Goal: Task Accomplishment & Management: Manage account settings

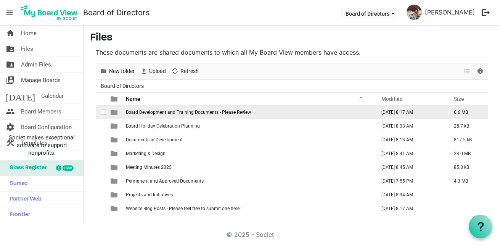
click at [245, 116] on td "Board Development and Training Documents - Please Review" at bounding box center [249, 112] width 250 height 14
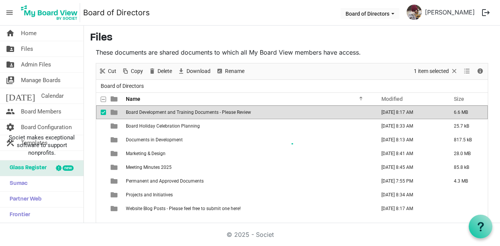
scroll to position [11, 0]
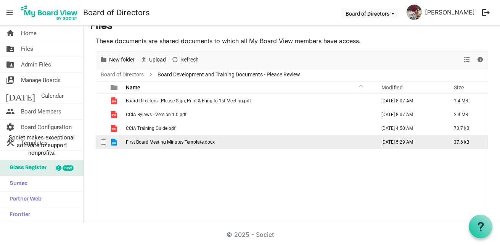
click at [106, 145] on div "checkbox" at bounding box center [105, 142] width 9 height 8
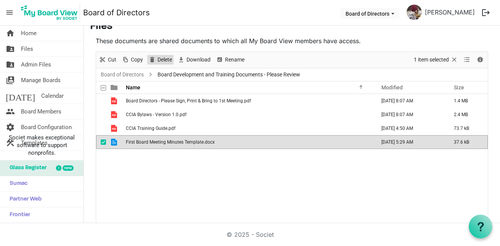
click at [163, 61] on span "Delete" at bounding box center [165, 60] width 16 height 10
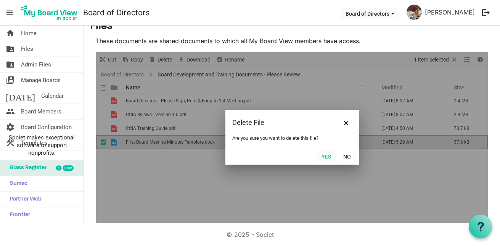
click at [324, 158] on button "Yes" at bounding box center [326, 156] width 19 height 11
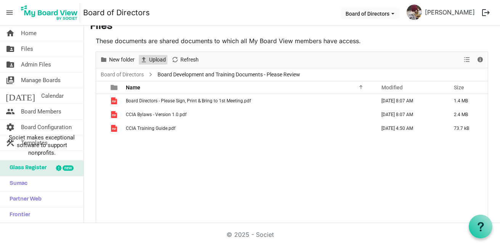
click at [150, 57] on span "Upload" at bounding box center [157, 60] width 18 height 10
click at [159, 61] on span "Upload" at bounding box center [157, 60] width 18 height 10
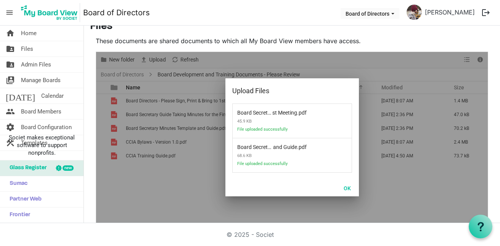
click at [182, 162] on div at bounding box center [292, 137] width 392 height 171
click at [341, 189] on button "OK" at bounding box center [347, 187] width 17 height 11
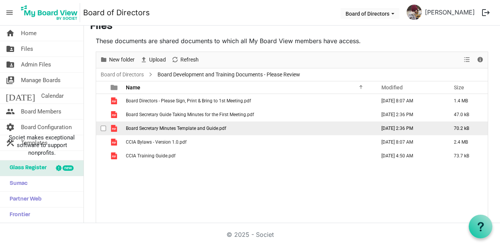
click at [204, 129] on span "Board Secretary Minutes Template and Guide.pdf" at bounding box center [176, 128] width 100 height 5
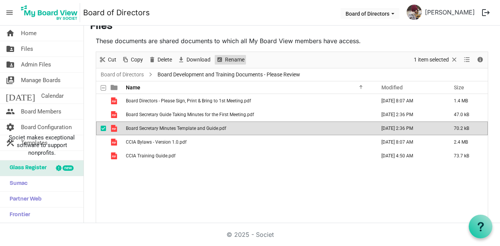
click at [235, 59] on span "Rename" at bounding box center [234, 60] width 21 height 10
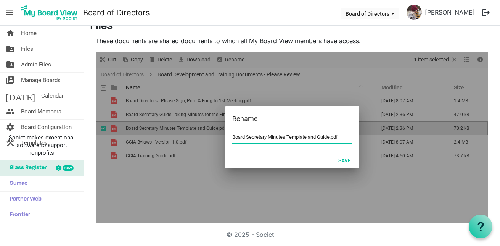
click at [304, 136] on input "Board Secretary Minutes Template and Guide.pdf" at bounding box center [292, 136] width 120 height 11
drag, startPoint x: 307, startPoint y: 137, endPoint x: 328, endPoint y: 137, distance: 20.6
click at [328, 137] on input "Board Secretary Minutes Template and Guide.pdf" at bounding box center [292, 136] width 120 height 11
type input "Board Secretary Minutes Template.pdf"
click at [337, 158] on button "Save" at bounding box center [344, 160] width 23 height 11
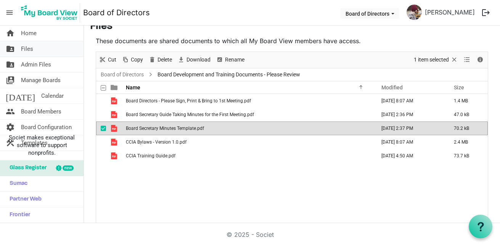
click at [40, 51] on link "folder_shared Files" at bounding box center [42, 48] width 84 height 15
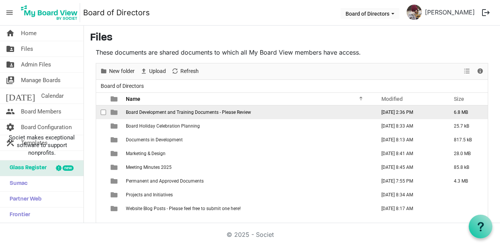
click at [184, 117] on td "Board Development and Training Documents - Please Review" at bounding box center [249, 112] width 250 height 14
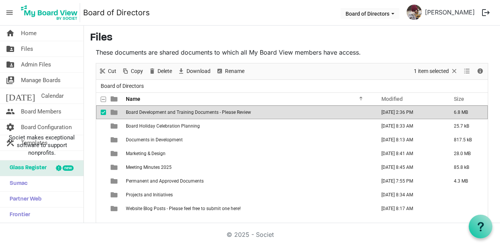
click at [184, 117] on td "Board Development and Training Documents - Please Review" at bounding box center [249, 112] width 250 height 14
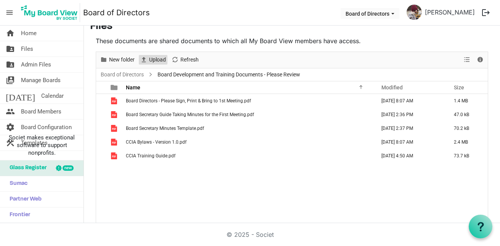
click at [158, 61] on span "Upload" at bounding box center [157, 60] width 18 height 10
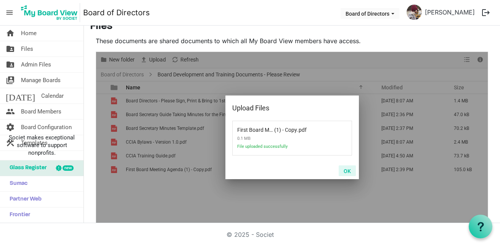
click at [347, 166] on button "OK" at bounding box center [347, 170] width 17 height 11
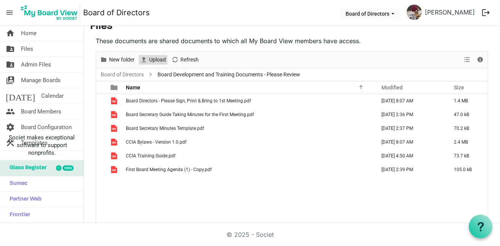
click at [159, 58] on span "Upload" at bounding box center [157, 60] width 18 height 10
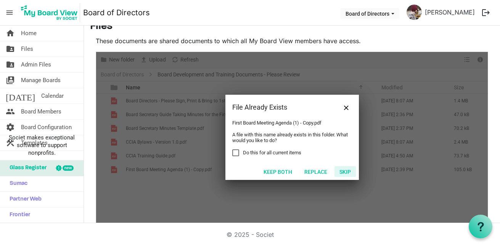
click at [342, 172] on button "Skip" at bounding box center [345, 171] width 21 height 11
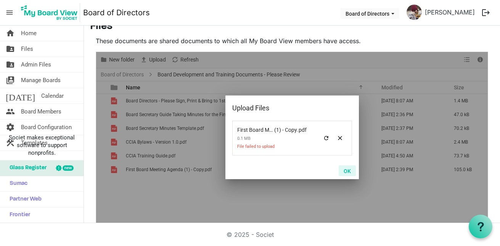
click at [341, 174] on button "OK" at bounding box center [347, 170] width 17 height 11
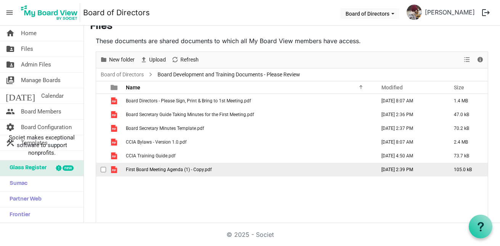
click at [164, 168] on span "First Board Meeting Agenda (1) - Copy.pdf" at bounding box center [169, 169] width 86 height 5
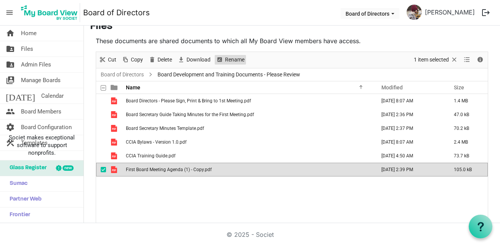
click at [226, 58] on span "Rename" at bounding box center [234, 60] width 21 height 10
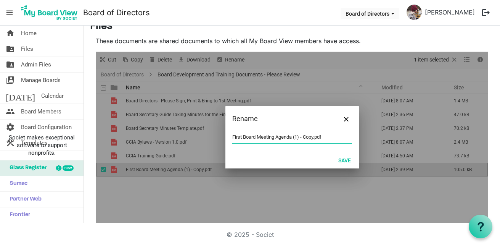
click at [290, 140] on input "First Board Meeting Agenda (1) - Copy.pdf" at bounding box center [292, 136] width 120 height 11
drag, startPoint x: 299, startPoint y: 136, endPoint x: 293, endPoint y: 137, distance: 6.2
click at [293, 137] on input "First Board Meeting Agenda (1) - Copy.pdf" at bounding box center [292, 136] width 120 height 11
type input "First Board Meeting Agenda.pdf"
click at [339, 164] on button "Save" at bounding box center [344, 160] width 23 height 11
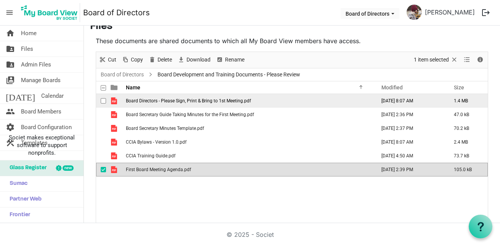
click at [165, 103] on span "Board Directors - Please Sign, Print & Bring to 1st Meeting.pdf" at bounding box center [188, 100] width 125 height 5
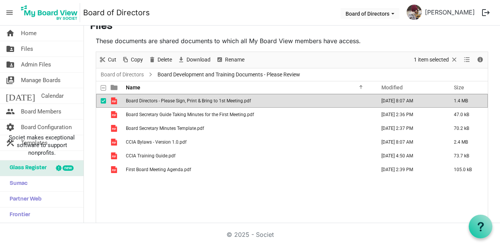
click at [165, 103] on span "Board Directors - Please Sign, Print & Bring to 1st Meeting.pdf" at bounding box center [188, 100] width 125 height 5
click at [53, 63] on link "folder_shared Admin Files" at bounding box center [42, 64] width 84 height 15
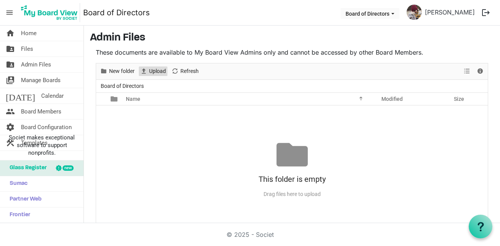
click at [153, 75] on span "Upload" at bounding box center [157, 71] width 18 height 10
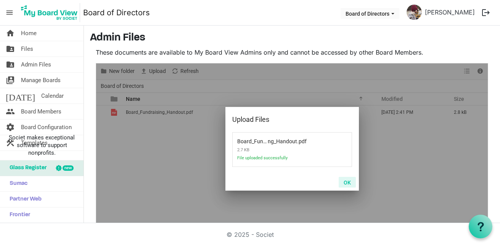
drag, startPoint x: 345, startPoint y: 180, endPoint x: 340, endPoint y: 179, distance: 5.4
click at [345, 180] on button "OK" at bounding box center [347, 182] width 17 height 11
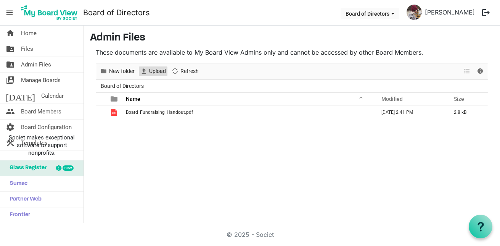
click at [164, 72] on span "Upload" at bounding box center [157, 71] width 18 height 10
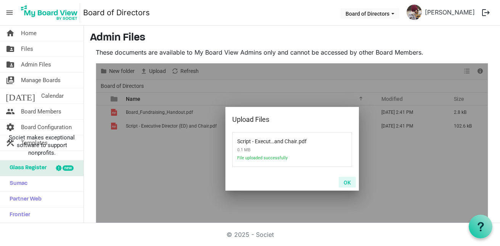
drag, startPoint x: 344, startPoint y: 185, endPoint x: 339, endPoint y: 185, distance: 4.6
click at [343, 185] on button "OK" at bounding box center [347, 182] width 17 height 11
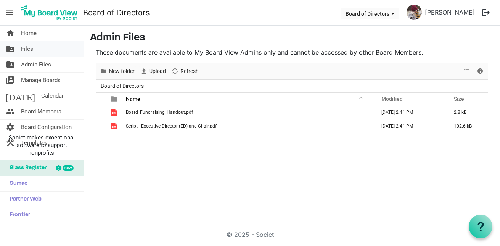
click at [18, 45] on link "folder_shared Files" at bounding box center [42, 48] width 84 height 15
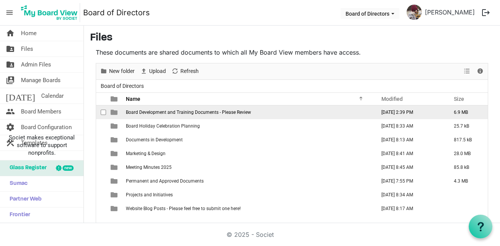
click at [144, 113] on span "Board Development and Training Documents - Please Review" at bounding box center [188, 112] width 125 height 5
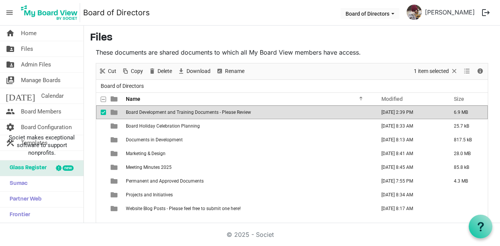
click at [144, 113] on span "Board Development and Training Documents - Please Review" at bounding box center [188, 112] width 125 height 5
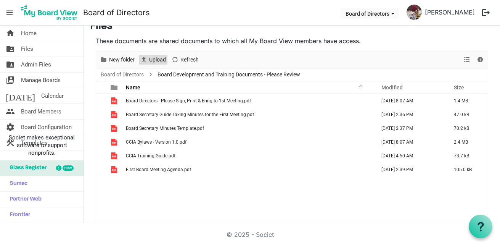
click at [151, 56] on span "Upload" at bounding box center [157, 60] width 18 height 10
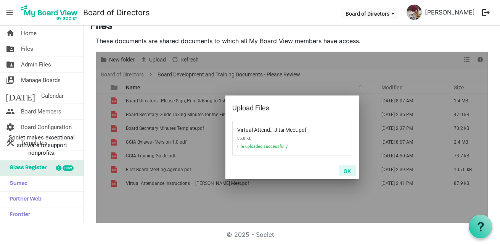
click at [348, 174] on button "OK" at bounding box center [347, 170] width 17 height 11
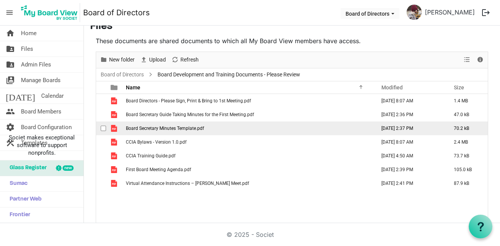
click at [203, 129] on span "Board Secretary Minutes Template.pdf" at bounding box center [165, 128] width 78 height 5
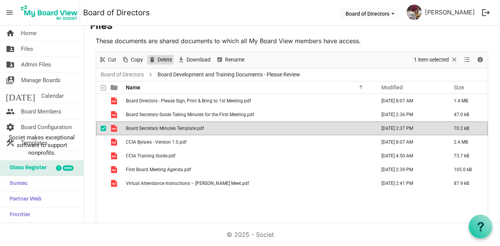
click at [161, 56] on span "Delete" at bounding box center [165, 60] width 16 height 10
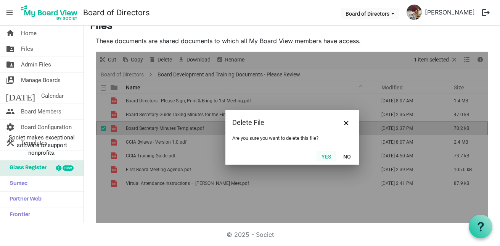
click at [323, 152] on button "Yes" at bounding box center [326, 156] width 19 height 11
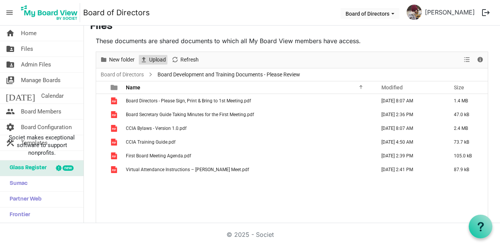
click at [151, 59] on span "Upload" at bounding box center [157, 60] width 18 height 10
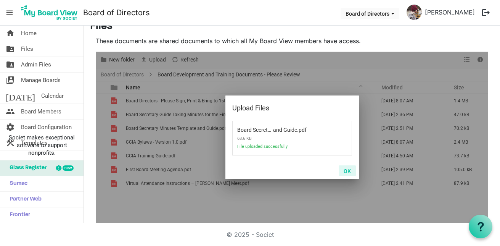
click at [349, 170] on button "OK" at bounding box center [347, 170] width 17 height 11
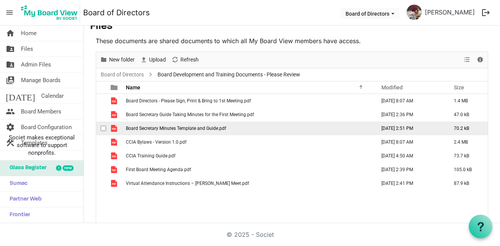
click at [221, 129] on span "Board Secretary Minutes Template and Guide.pdf" at bounding box center [176, 128] width 100 height 5
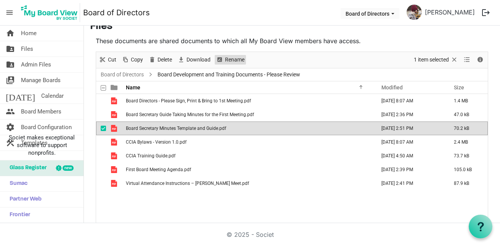
click at [227, 56] on span "Rename" at bounding box center [234, 60] width 21 height 10
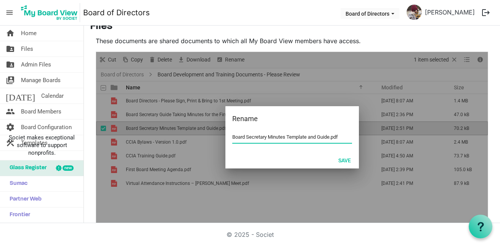
drag, startPoint x: 307, startPoint y: 136, endPoint x: 329, endPoint y: 136, distance: 22.1
click at [329, 136] on input "Board Secretary Minutes Template and Guide.pdf" at bounding box center [292, 136] width 120 height 11
type input "Board Secretary Minutes Template.pdf"
click at [343, 163] on button "Save" at bounding box center [344, 160] width 23 height 11
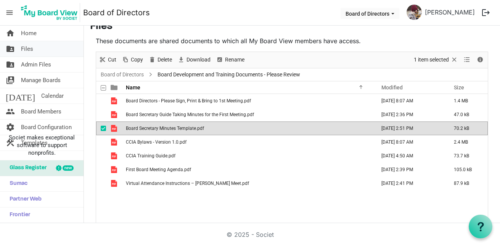
click at [32, 50] on span "Files" at bounding box center [27, 48] width 12 height 15
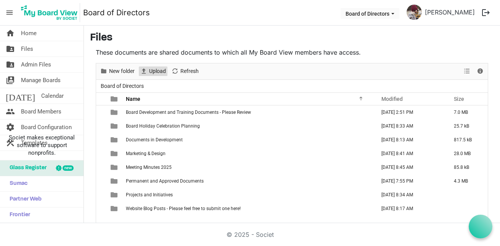
click at [151, 66] on span "Upload" at bounding box center [157, 71] width 18 height 10
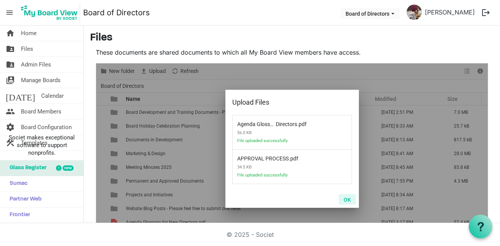
click at [353, 203] on button "OK" at bounding box center [347, 199] width 17 height 11
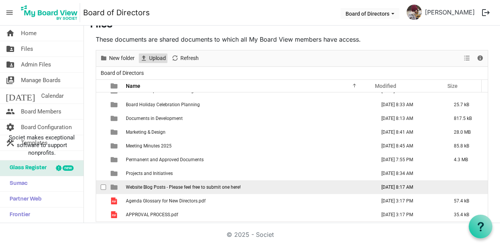
scroll to position [18, 0]
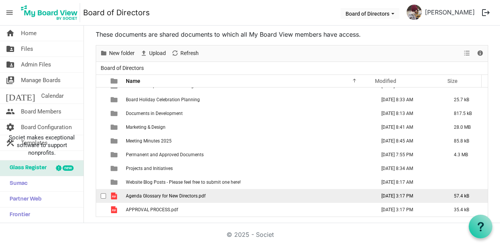
click at [105, 197] on span "checkbox" at bounding box center [103, 195] width 5 height 5
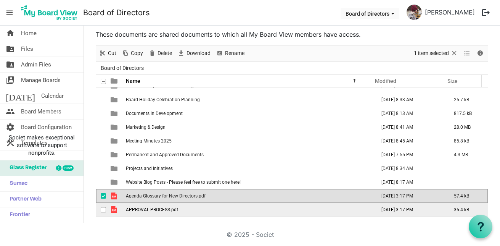
click at [104, 211] on span "checkbox" at bounding box center [103, 209] width 5 height 5
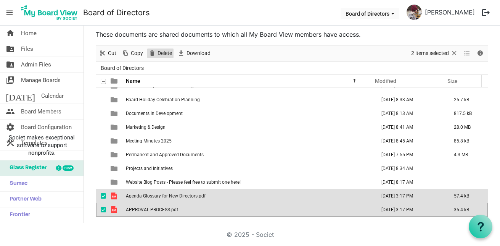
click at [163, 53] on span "Delete" at bounding box center [165, 53] width 16 height 10
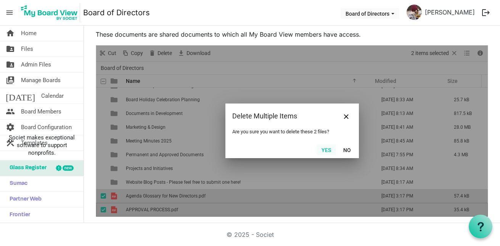
click at [327, 153] on button "Yes" at bounding box center [326, 149] width 19 height 11
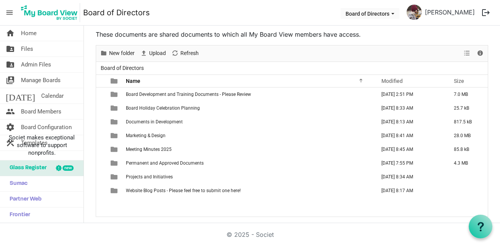
scroll to position [0, 0]
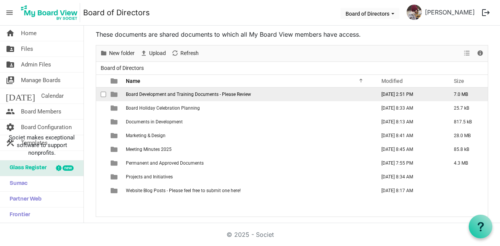
click at [169, 97] on td "Board Development and Training Documents - Please Review" at bounding box center [249, 94] width 250 height 14
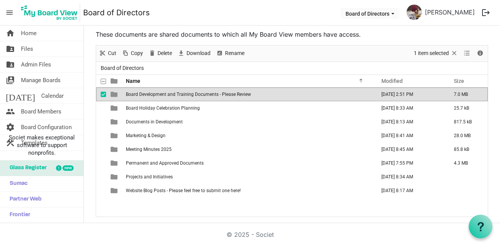
click at [169, 98] on td "Board Development and Training Documents - Please Review" at bounding box center [249, 94] width 250 height 14
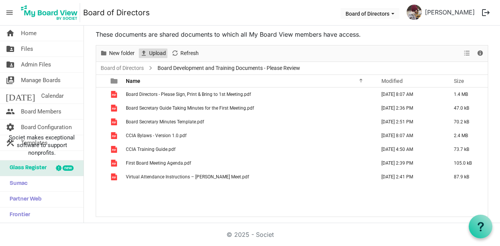
click at [163, 53] on span "Upload" at bounding box center [157, 53] width 18 height 10
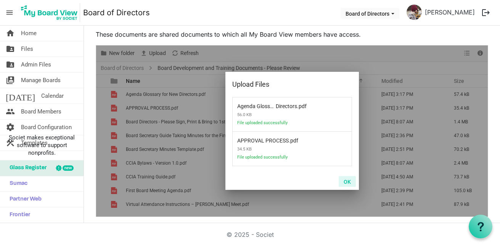
click at [347, 182] on button "OK" at bounding box center [347, 181] width 17 height 11
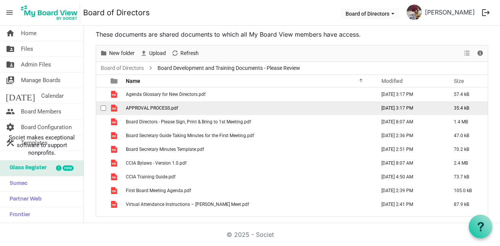
click at [188, 108] on td "APPROVAL PROCESS.pdf" at bounding box center [249, 108] width 250 height 14
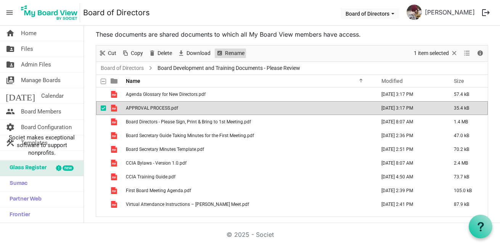
click at [221, 53] on span "Rename" at bounding box center [219, 53] width 9 height 10
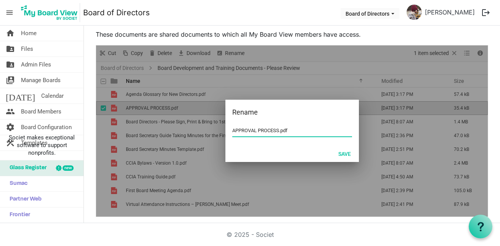
click at [266, 129] on input "APPROVAL PROCESS.pdf" at bounding box center [292, 130] width 120 height 11
drag, startPoint x: 278, startPoint y: 129, endPoint x: 79, endPoint y: 193, distance: 209.3
click at [215, 122] on div "Rename APPROVAL PROCESS.pdf Save" at bounding box center [292, 130] width 392 height 171
click at [275, 130] on input "Approval Process - training Guide pdf" at bounding box center [292, 130] width 120 height 11
drag, startPoint x: 353, startPoint y: 153, endPoint x: 345, endPoint y: 153, distance: 7.7
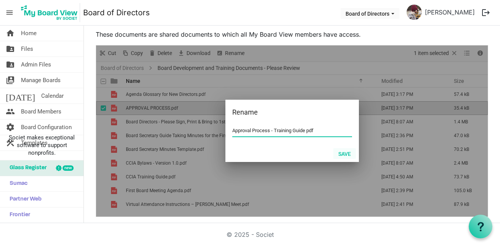
click at [345, 153] on div "Save" at bounding box center [292, 153] width 134 height 17
click at [346, 155] on button "Save" at bounding box center [344, 153] width 23 height 11
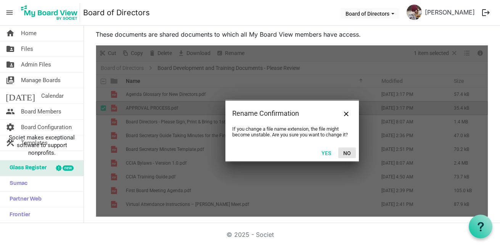
click at [344, 151] on button "No" at bounding box center [347, 152] width 18 height 11
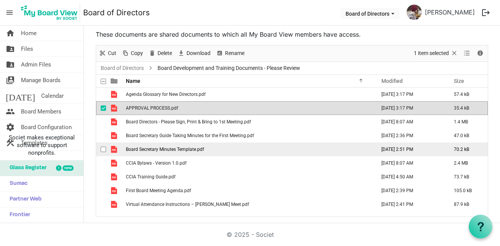
click at [217, 147] on td "Board Secretary Minutes Template.pdf" at bounding box center [249, 149] width 250 height 14
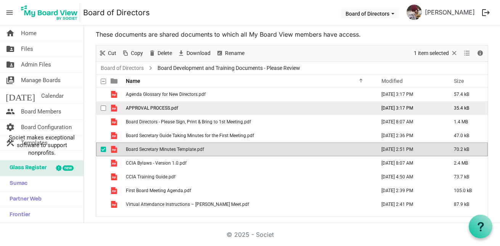
click at [159, 109] on span "APPROVAL PROCESS.pdf" at bounding box center [152, 107] width 52 height 5
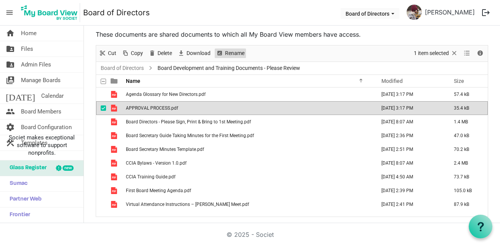
click at [217, 52] on span "Rename" at bounding box center [219, 53] width 9 height 10
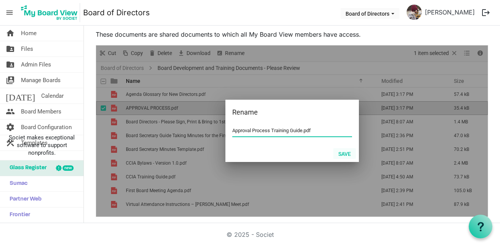
type input "Approval Process Training Guide.pdf"
click at [345, 155] on button "Save" at bounding box center [344, 153] width 23 height 11
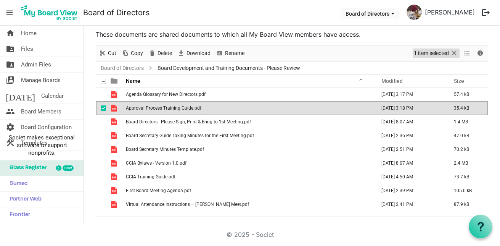
click at [451, 52] on span "Selection" at bounding box center [454, 53] width 9 height 10
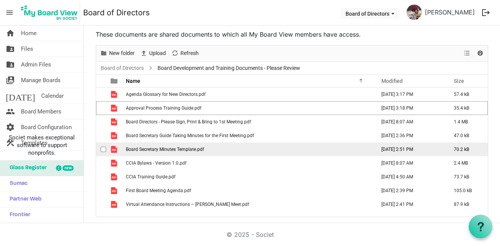
click at [103, 150] on span "checkbox" at bounding box center [103, 149] width 5 height 5
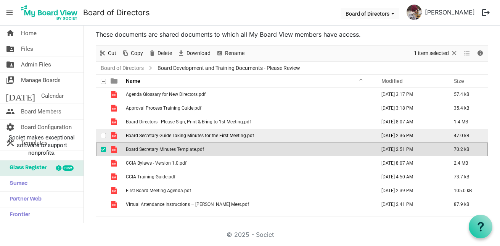
click at [103, 137] on span "checkbox" at bounding box center [103, 135] width 5 height 5
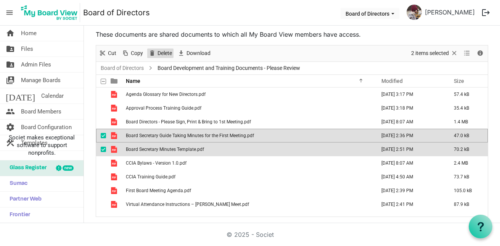
click at [158, 50] on span "Delete" at bounding box center [165, 53] width 16 height 10
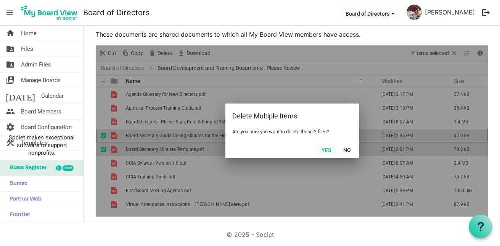
click at [324, 149] on button "Yes" at bounding box center [326, 149] width 19 height 11
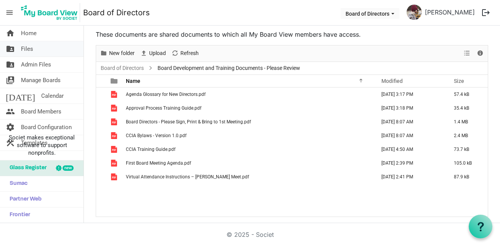
click at [16, 43] on link "folder_shared Files" at bounding box center [42, 48] width 84 height 15
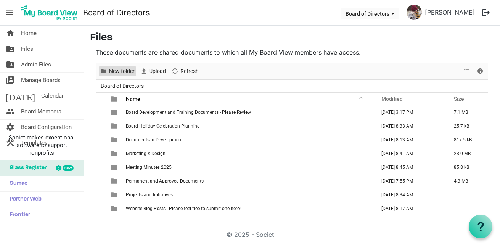
click at [118, 68] on span "New folder" at bounding box center [121, 71] width 27 height 10
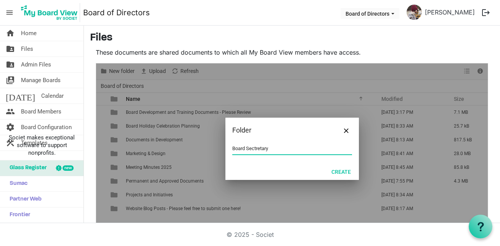
click at [246, 147] on input "Board Sectretary" at bounding box center [292, 148] width 120 height 11
drag, startPoint x: 267, startPoint y: 148, endPoint x: 253, endPoint y: 148, distance: 14.5
click at [253, 148] on input "Board Sectretary" at bounding box center [292, 148] width 120 height 11
click at [293, 136] on div "Folder" at bounding box center [292, 130] width 134 height 25
click at [338, 177] on div "Create" at bounding box center [292, 171] width 134 height 17
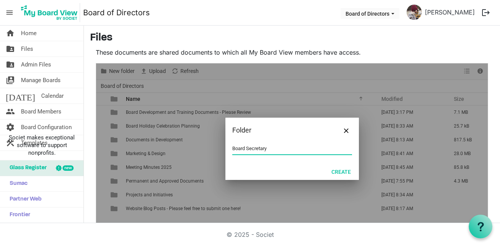
click at [281, 148] on input "Board Secretary" at bounding box center [292, 148] width 120 height 11
type input "Board Secretary Training Files"
click at [337, 172] on button "Create" at bounding box center [341, 171] width 29 height 11
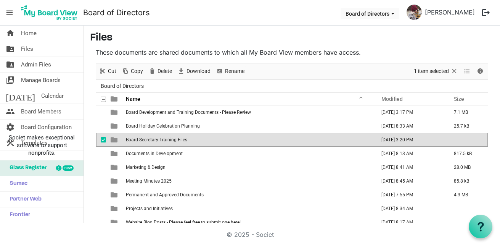
click at [211, 137] on td "Board Secretary Training Files" at bounding box center [249, 140] width 250 height 14
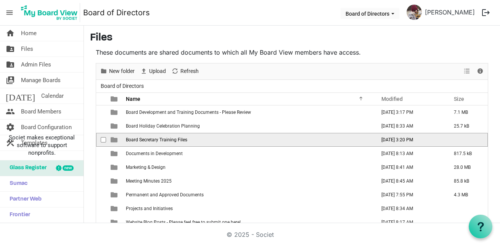
click at [211, 137] on td "Board Secretary Training Files" at bounding box center [249, 140] width 250 height 14
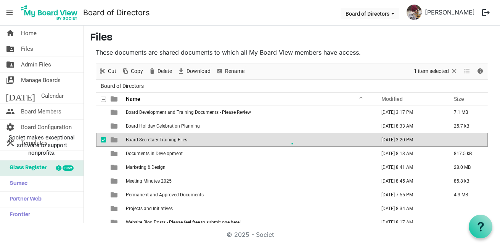
scroll to position [11, 0]
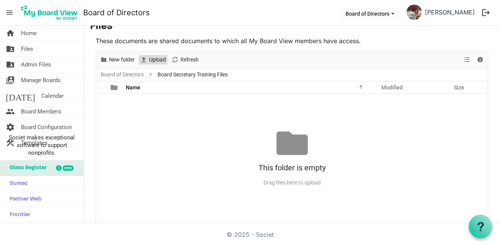
click at [159, 62] on span "Upload" at bounding box center [157, 60] width 18 height 10
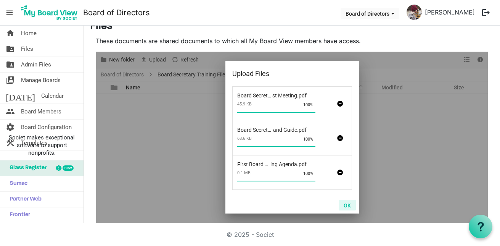
click at [346, 205] on button "OK" at bounding box center [347, 205] width 17 height 11
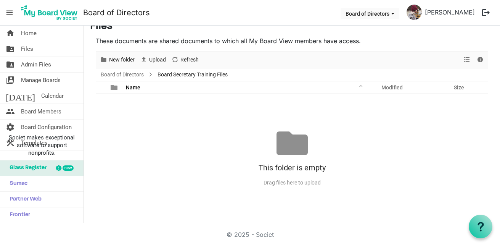
click at [176, 143] on div "This folder is empty Drag files here to upload" at bounding box center [292, 157] width 392 height 61
click at [32, 49] on span "Files" at bounding box center [27, 48] width 12 height 15
click at [52, 66] on link "folder_shared Admin Files" at bounding box center [42, 64] width 84 height 15
click at [58, 36] on link "home Home" at bounding box center [42, 33] width 84 height 15
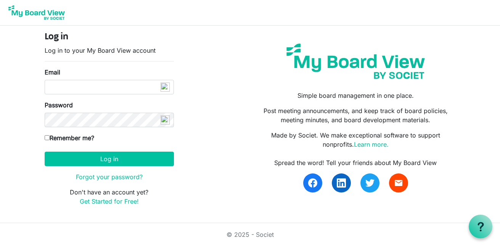
drag, startPoint x: 42, startPoint y: 138, endPoint x: 48, endPoint y: 138, distance: 5.3
click at [43, 138] on div "Log in Log in to your My Board View account Email Password Remember me? [GEOGRA…" at bounding box center [109, 122] width 141 height 180
click at [49, 137] on input "Remember me?" at bounding box center [47, 137] width 5 height 5
checkbox input "true"
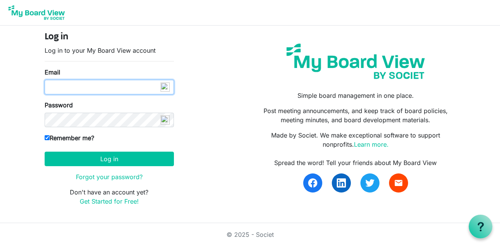
click at [92, 93] on input "Email" at bounding box center [109, 87] width 129 height 14
type input "[EMAIL_ADDRESS][DOMAIN_NAME]"
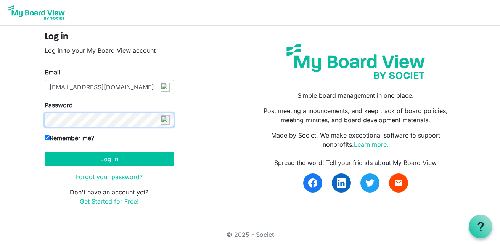
click at [45, 151] on button "Log in" at bounding box center [109, 158] width 129 height 14
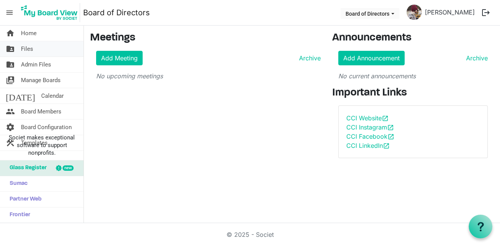
click at [25, 54] on span "Files" at bounding box center [27, 48] width 12 height 15
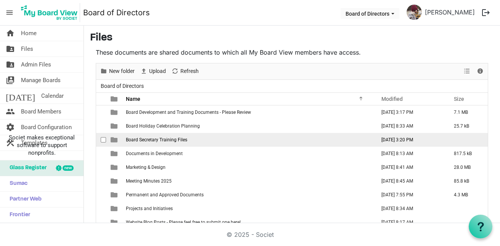
click at [170, 141] on span "Board Secretary Training Files" at bounding box center [156, 139] width 61 height 5
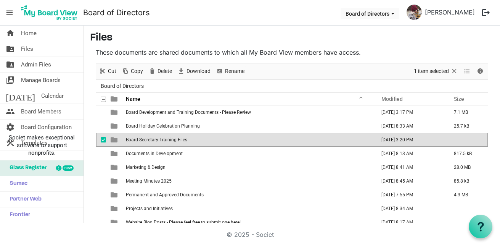
click at [170, 141] on span "Board Secretary Training Files" at bounding box center [156, 139] width 61 height 5
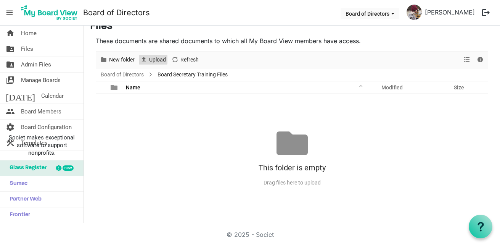
click at [150, 61] on span "Upload" at bounding box center [157, 60] width 18 height 10
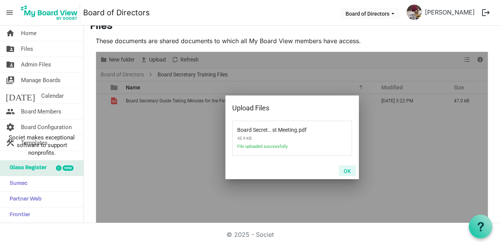
click at [340, 170] on button "OK" at bounding box center [347, 170] width 17 height 11
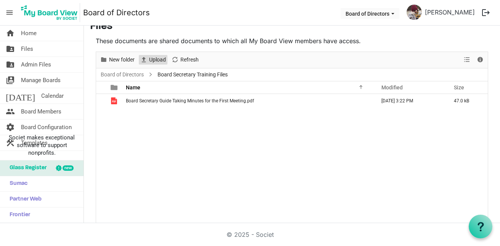
click at [152, 62] on span "Upload" at bounding box center [157, 60] width 18 height 10
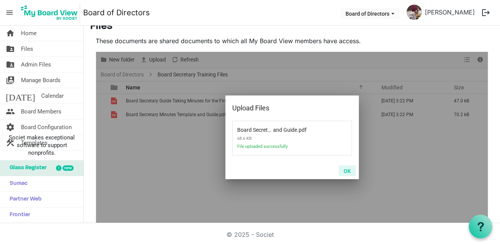
click at [350, 172] on button "OK" at bounding box center [347, 170] width 17 height 11
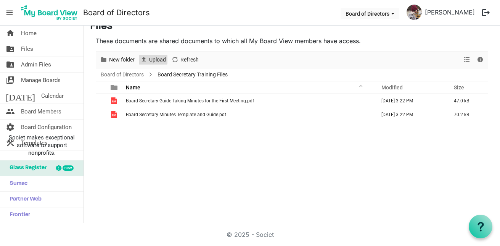
click at [147, 61] on span "Upload" at bounding box center [143, 60] width 9 height 10
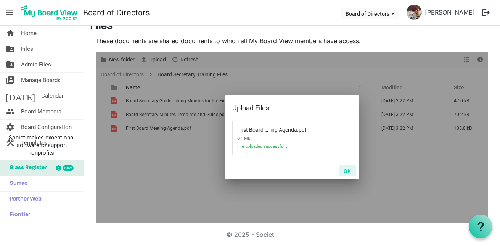
click at [343, 174] on button "OK" at bounding box center [347, 170] width 17 height 11
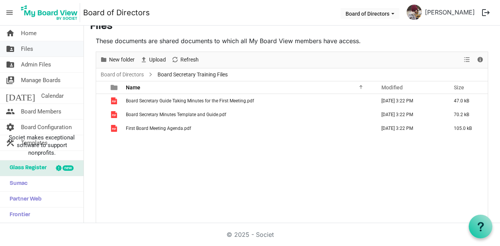
click at [57, 51] on link "folder_shared Files" at bounding box center [42, 48] width 84 height 15
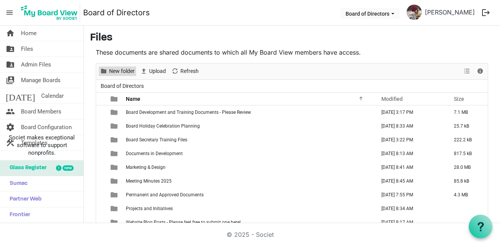
click at [130, 72] on span "New folder" at bounding box center [121, 71] width 27 height 10
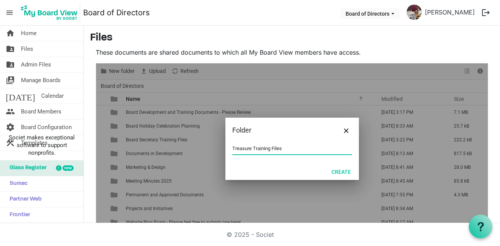
drag, startPoint x: 230, startPoint y: 147, endPoint x: 203, endPoint y: 157, distance: 29.3
click at [232, 147] on input "Treasure Training Files" at bounding box center [292, 148] width 120 height 11
type input "Board Treasure Training Files"
click at [335, 171] on button "Create" at bounding box center [341, 171] width 29 height 11
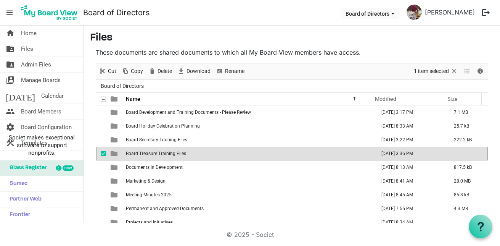
click at [202, 149] on td "Board Treasure Training Files" at bounding box center [249, 154] width 250 height 14
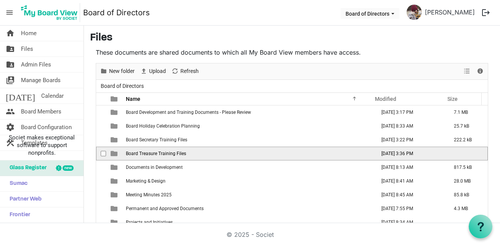
click at [202, 149] on td "Board Treasure Training Files" at bounding box center [249, 154] width 250 height 14
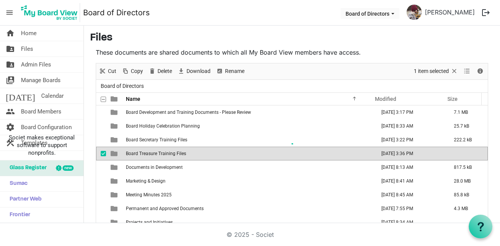
scroll to position [11, 0]
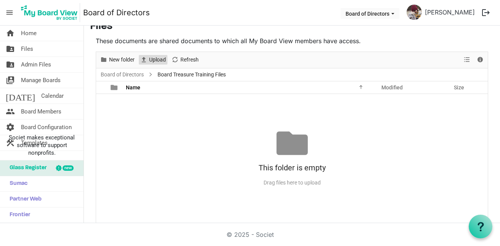
click at [160, 60] on span "Upload" at bounding box center [157, 60] width 18 height 10
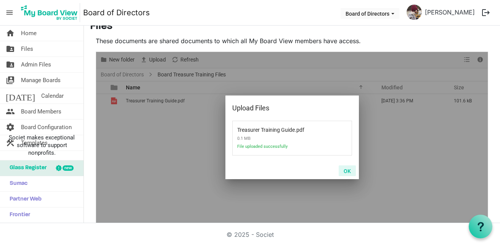
click at [343, 171] on button "OK" at bounding box center [347, 170] width 17 height 11
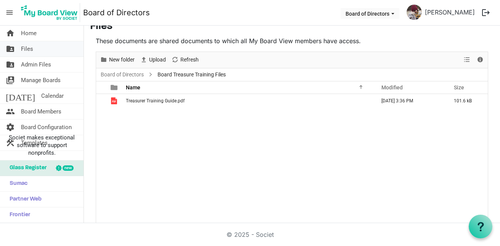
click at [53, 54] on link "folder_shared Files" at bounding box center [42, 48] width 84 height 15
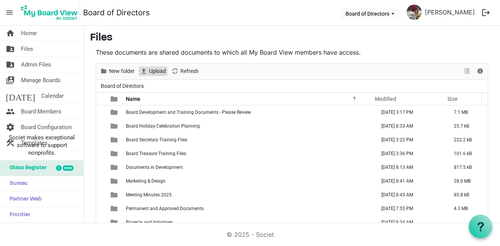
click at [147, 71] on span "Upload" at bounding box center [143, 71] width 9 height 10
click at [129, 73] on span "New folder" at bounding box center [121, 71] width 27 height 10
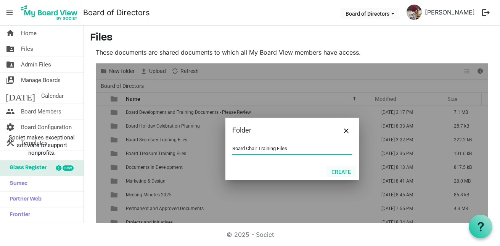
type input "Board Chair Training Files"
click at [341, 174] on button "Create" at bounding box center [341, 171] width 29 height 11
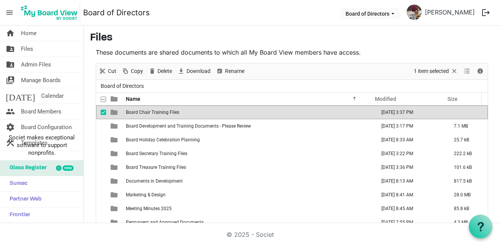
click at [145, 116] on td "Board Chair Training Files" at bounding box center [249, 112] width 250 height 14
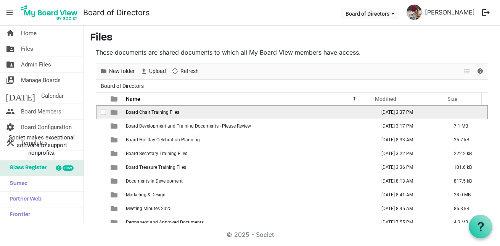
click at [145, 116] on td "Board Chair Training Files" at bounding box center [249, 112] width 250 height 14
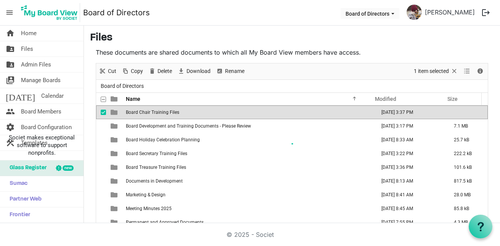
scroll to position [11, 0]
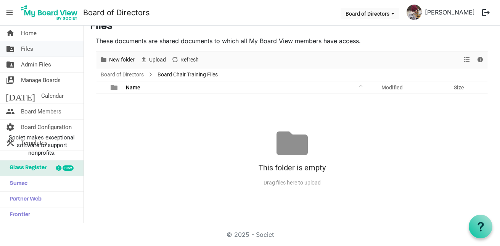
click at [52, 49] on link "folder_shared Files" at bounding box center [42, 48] width 84 height 15
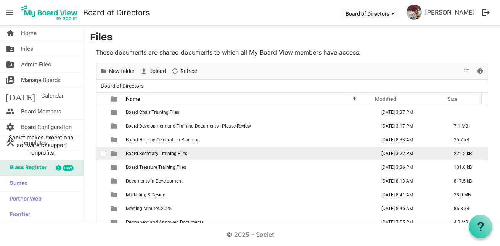
click at [169, 155] on span "Board Secretary Training Files" at bounding box center [156, 153] width 61 height 5
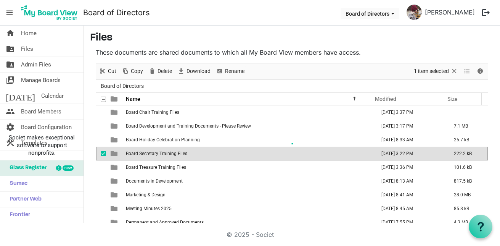
scroll to position [11, 0]
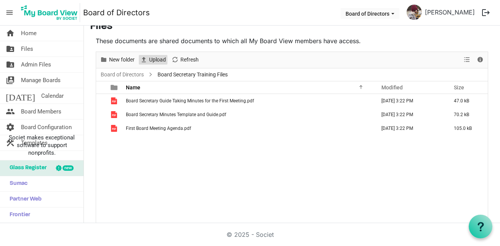
click at [159, 62] on span "Upload" at bounding box center [157, 60] width 18 height 10
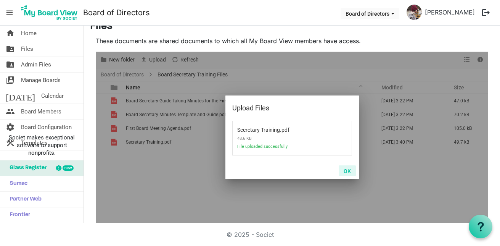
click at [348, 173] on button "OK" at bounding box center [347, 170] width 17 height 11
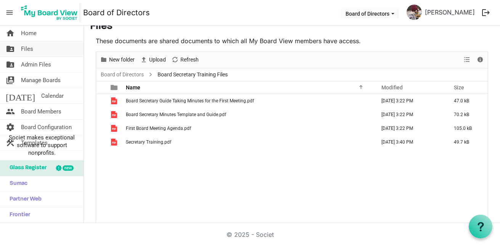
click at [45, 53] on link "folder_shared Files" at bounding box center [42, 48] width 84 height 15
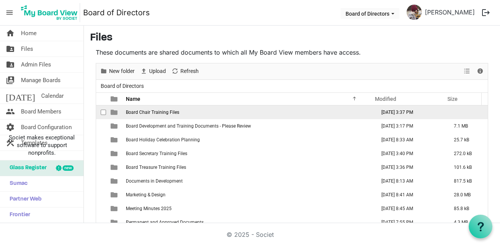
click at [148, 114] on span "Board Chair Training Files" at bounding box center [152, 112] width 53 height 5
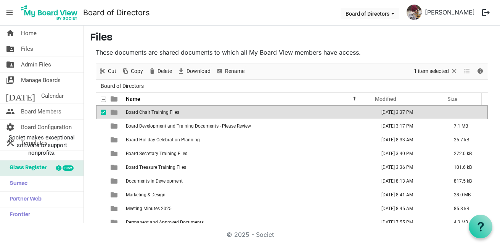
click at [148, 114] on span "Board Chair Training Files" at bounding box center [152, 112] width 53 height 5
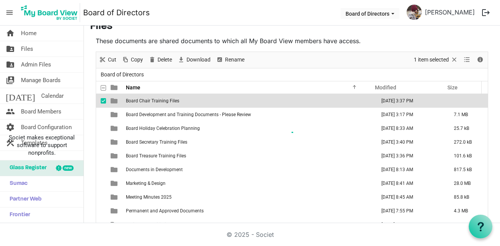
click at [148, 114] on div at bounding box center [292, 137] width 392 height 171
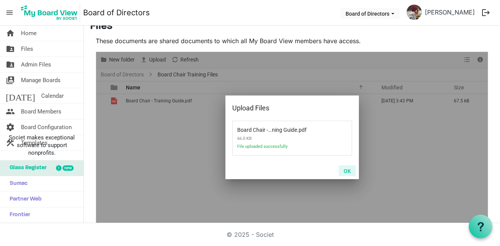
click at [348, 170] on button "OK" at bounding box center [347, 170] width 17 height 11
click at [342, 169] on button "OK" at bounding box center [347, 170] width 17 height 11
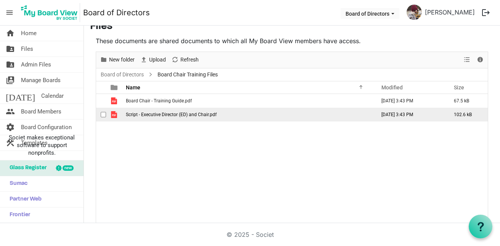
click at [143, 116] on span "Script - Executive Director (ED) and Chair.pdf" at bounding box center [171, 114] width 91 height 5
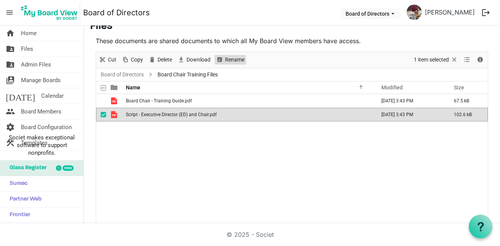
click at [235, 61] on span "Rename" at bounding box center [234, 60] width 21 height 10
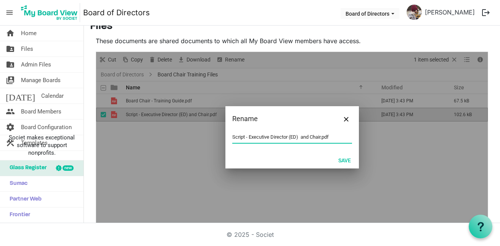
click at [285, 136] on input "Script - Executive Director (ED) and Chair.pdf" at bounding box center [292, 136] width 120 height 11
drag, startPoint x: 242, startPoint y: 136, endPoint x: 204, endPoint y: 147, distance: 39.3
click at [222, 136] on div "Rename Script - Executive Director (ED) and Chair.pdf Save" at bounding box center [292, 137] width 392 height 171
type input "1st Meeting - Guide - Executive Director (ED) and Chair.pdf"
click at [341, 159] on button "Save" at bounding box center [344, 160] width 23 height 11
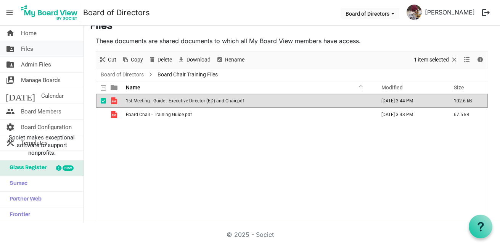
click at [31, 48] on span "Files" at bounding box center [27, 48] width 12 height 15
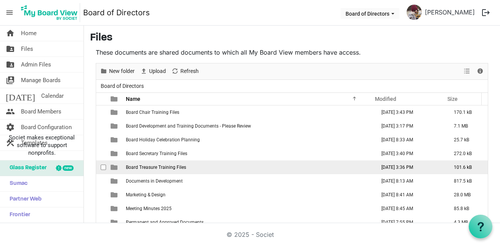
scroll to position [22, 0]
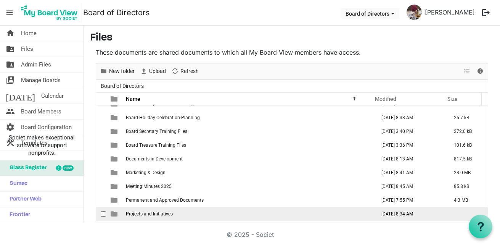
click at [238, 213] on td "Projects and Initiatives" at bounding box center [249, 214] width 250 height 14
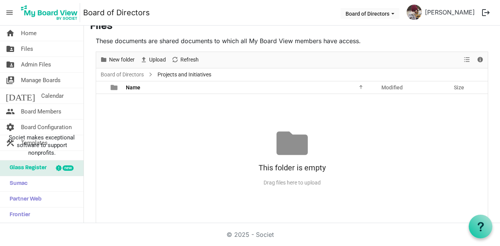
scroll to position [0, 0]
click at [156, 60] on span "Upload" at bounding box center [157, 60] width 18 height 10
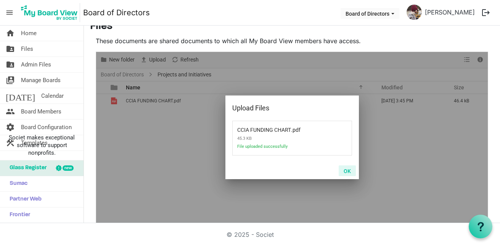
click at [342, 172] on button "OK" at bounding box center [347, 170] width 17 height 11
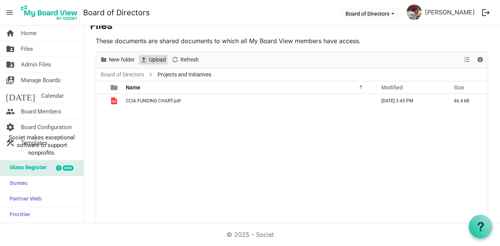
click at [163, 58] on span "Upload" at bounding box center [157, 60] width 18 height 10
click at [153, 56] on span "Upload" at bounding box center [157, 60] width 18 height 10
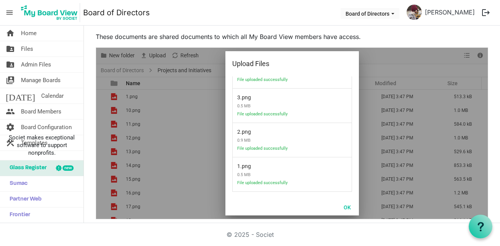
scroll to position [18, 0]
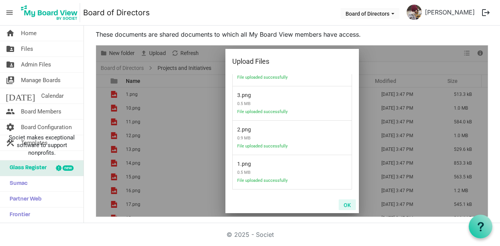
click at [340, 203] on button "OK" at bounding box center [347, 204] width 17 height 11
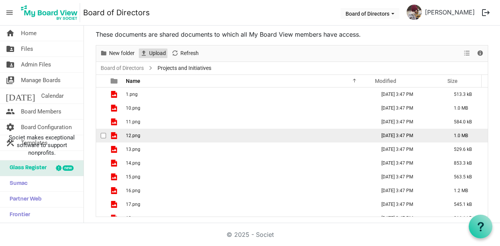
scroll to position [187, 0]
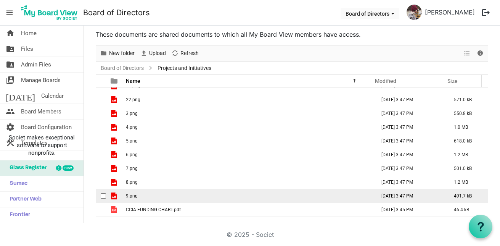
click at [105, 195] on span "checkbox" at bounding box center [103, 195] width 5 height 5
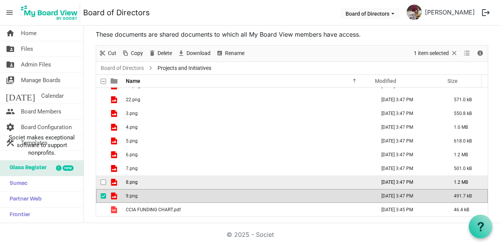
click at [102, 180] on span "checkbox" at bounding box center [103, 181] width 5 height 5
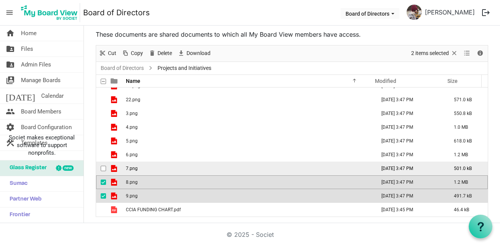
drag, startPoint x: 103, startPoint y: 168, endPoint x: 103, endPoint y: 164, distance: 4.6
click at [103, 168] on span "checkbox" at bounding box center [103, 168] width 5 height 5
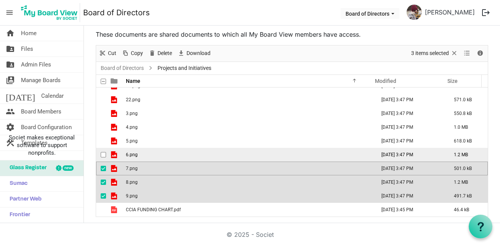
click at [104, 155] on span "checkbox" at bounding box center [103, 154] width 5 height 5
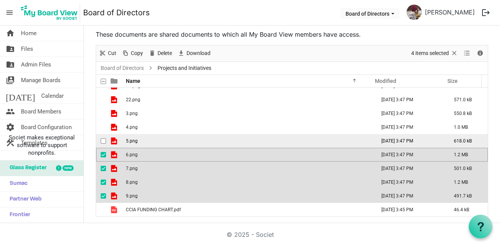
click at [105, 142] on span "checkbox" at bounding box center [103, 140] width 5 height 5
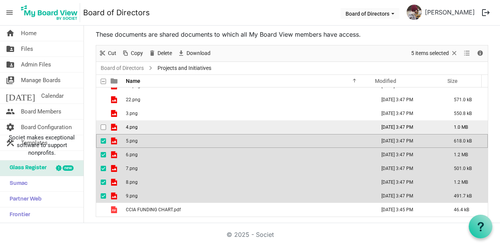
click at [102, 129] on span "checkbox" at bounding box center [103, 126] width 5 height 5
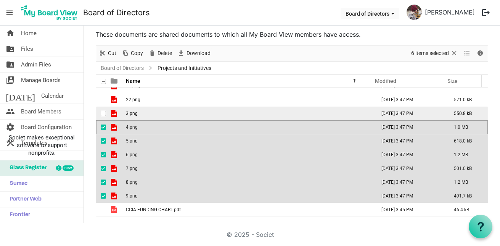
click at [102, 111] on span "checkbox" at bounding box center [103, 113] width 5 height 5
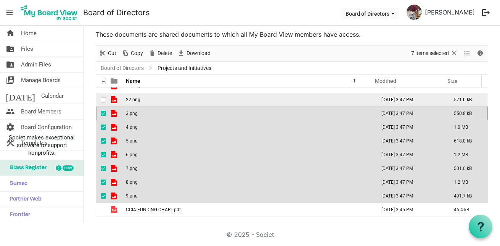
click at [103, 101] on span "checkbox" at bounding box center [103, 99] width 5 height 5
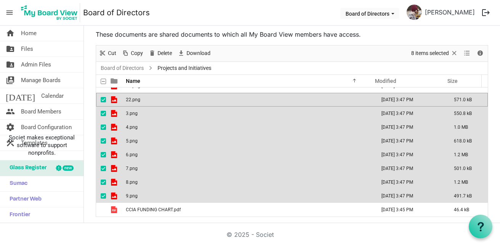
scroll to position [22, 0]
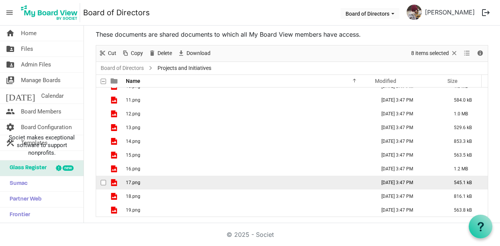
click at [103, 182] on span "checkbox" at bounding box center [103, 182] width 5 height 5
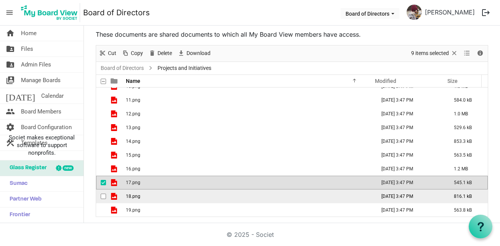
click at [104, 195] on span "checkbox" at bounding box center [103, 195] width 5 height 5
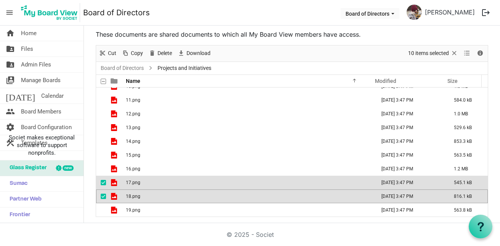
drag, startPoint x: 106, startPoint y: 207, endPoint x: 105, endPoint y: 188, distance: 19.5
click at [106, 207] on div "checkbox" at bounding box center [105, 210] width 9 height 8
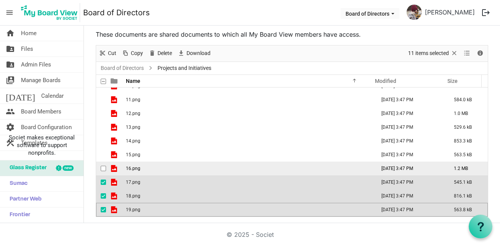
click at [102, 166] on span "checkbox" at bounding box center [103, 168] width 5 height 5
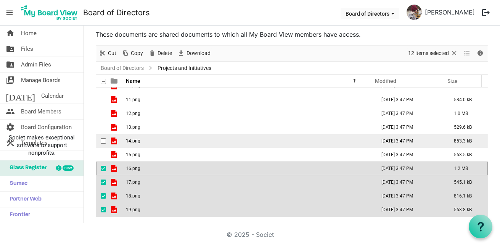
drag, startPoint x: 102, startPoint y: 154, endPoint x: 102, endPoint y: 140, distance: 13.7
click at [102, 153] on span "checkbox" at bounding box center [103, 154] width 5 height 5
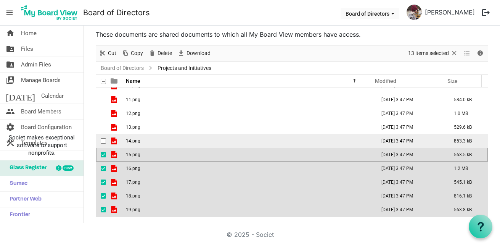
click at [102, 140] on span "checkbox" at bounding box center [103, 140] width 5 height 5
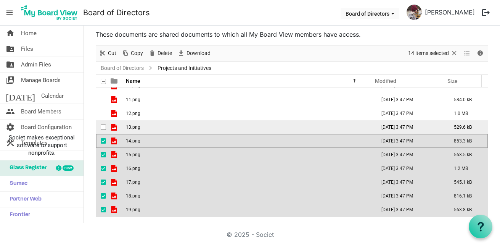
click at [103, 122] on td "checkbox" at bounding box center [101, 127] width 10 height 14
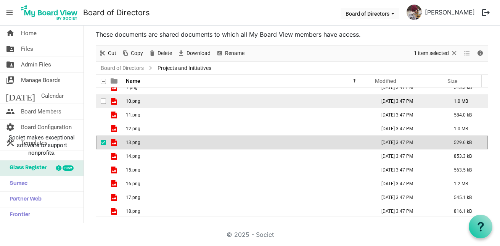
scroll to position [0, 0]
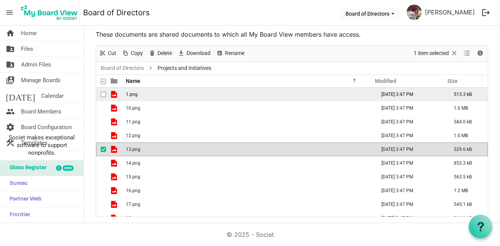
click at [103, 94] on span "checkbox" at bounding box center [103, 94] width 5 height 5
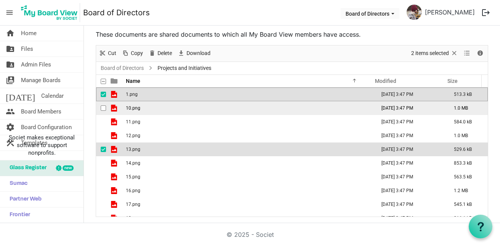
click at [105, 109] on span "checkbox" at bounding box center [103, 107] width 5 height 5
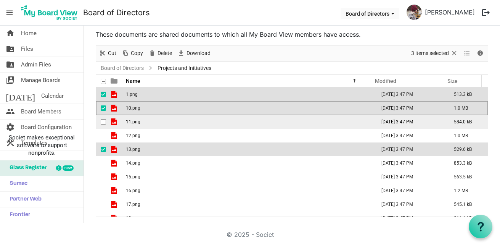
click at [103, 121] on span "checkbox" at bounding box center [103, 121] width 5 height 5
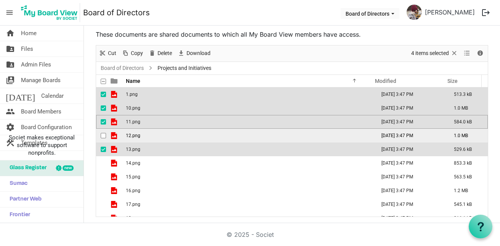
click at [105, 135] on span "checkbox" at bounding box center [103, 135] width 5 height 5
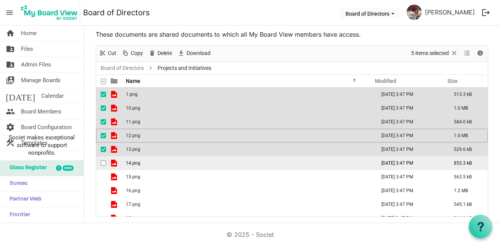
click at [103, 162] on span "checkbox" at bounding box center [103, 162] width 5 height 5
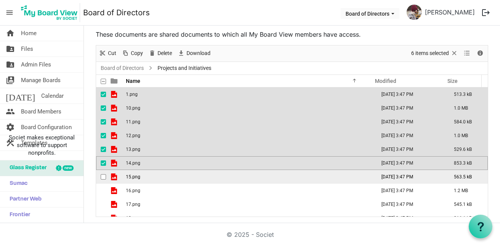
click at [103, 177] on span "checkbox" at bounding box center [103, 176] width 5 height 5
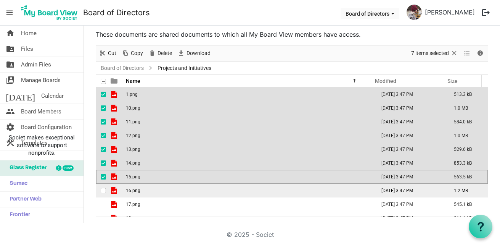
click at [103, 190] on span "checkbox" at bounding box center [103, 190] width 5 height 5
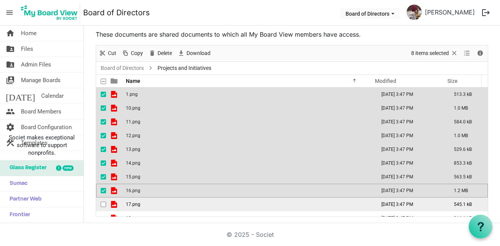
click at [102, 202] on span "checkbox" at bounding box center [103, 203] width 5 height 5
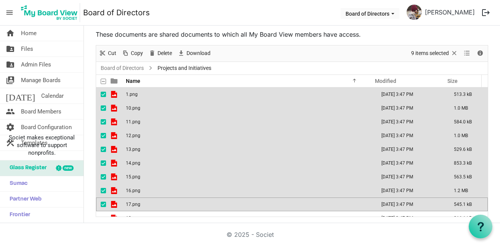
scroll to position [165, 0]
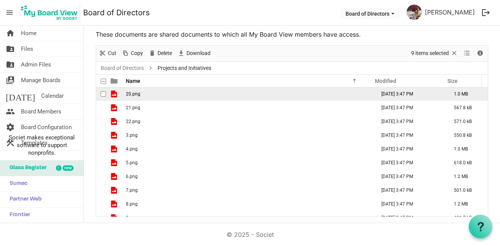
click at [103, 94] on span "checkbox" at bounding box center [103, 93] width 5 height 5
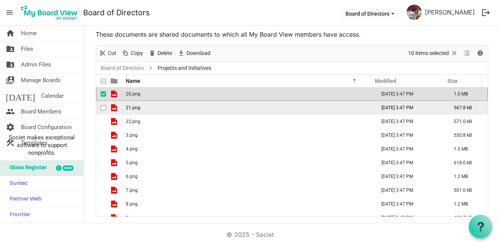
scroll to position [165, 0]
click at [104, 111] on span "checkbox" at bounding box center [103, 107] width 5 height 5
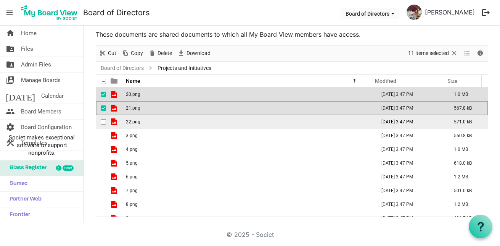
click at [103, 122] on span "checkbox" at bounding box center [103, 121] width 5 height 5
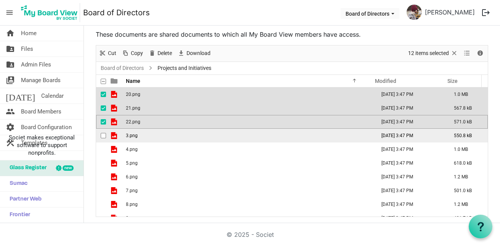
click at [102, 135] on span "checkbox" at bounding box center [103, 135] width 5 height 5
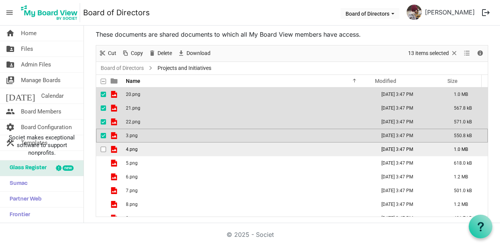
click at [104, 150] on span "checkbox" at bounding box center [103, 149] width 5 height 5
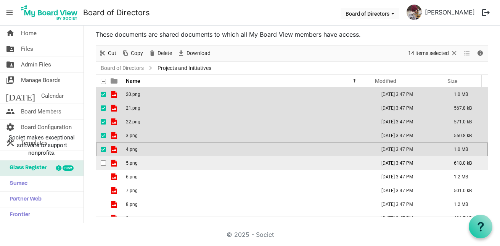
click at [103, 162] on span "checkbox" at bounding box center [103, 162] width 5 height 5
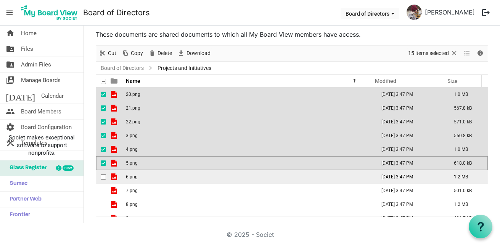
click at [105, 177] on span "checkbox" at bounding box center [103, 176] width 5 height 5
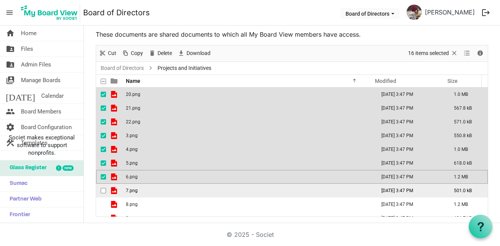
click at [103, 188] on span "checkbox" at bounding box center [103, 190] width 5 height 5
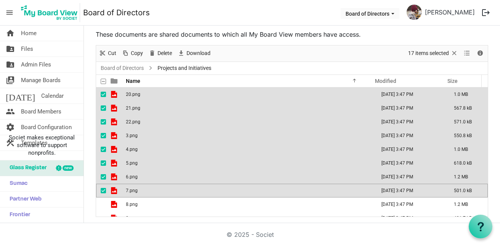
drag, startPoint x: 103, startPoint y: 202, endPoint x: 106, endPoint y: 192, distance: 10.6
click at [103, 202] on span "checkbox" at bounding box center [103, 203] width 5 height 5
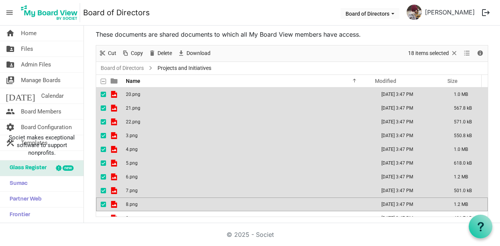
click at [162, 45] on div "Delete" at bounding box center [160, 53] width 29 height 16
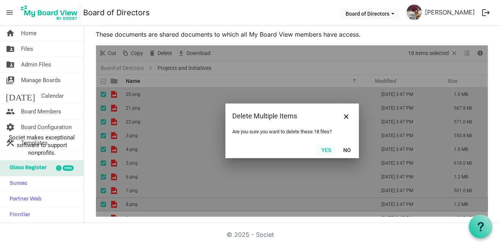
click at [327, 152] on button "Yes" at bounding box center [326, 149] width 19 height 11
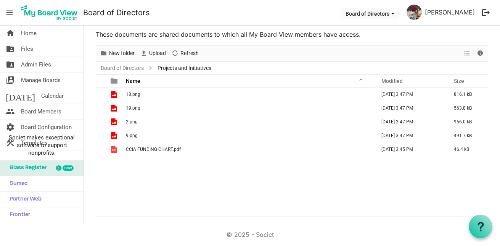
scroll to position [0, 0]
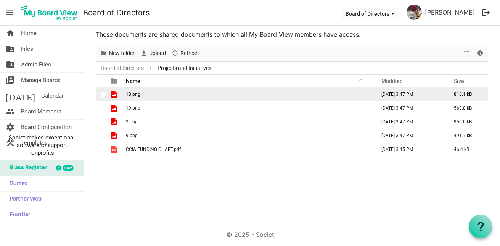
click at [103, 93] on span "checkbox" at bounding box center [103, 94] width 5 height 5
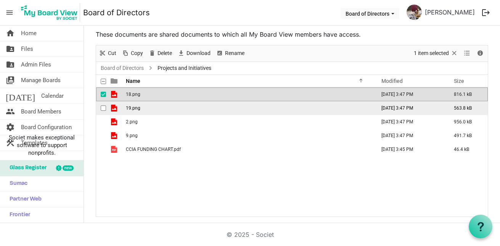
click at [104, 108] on span "checkbox" at bounding box center [103, 107] width 5 height 5
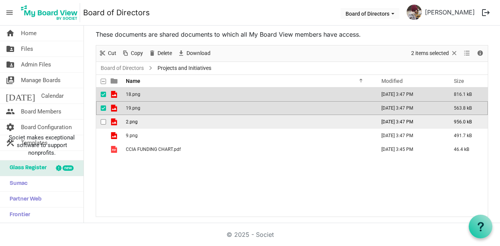
click at [104, 121] on span "checkbox" at bounding box center [103, 121] width 5 height 5
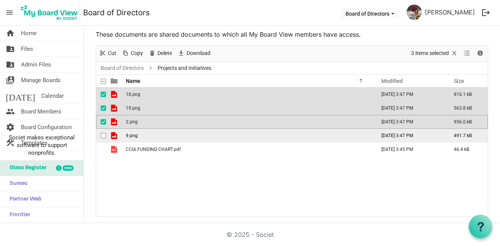
click at [106, 135] on span "checkbox" at bounding box center [103, 135] width 5 height 5
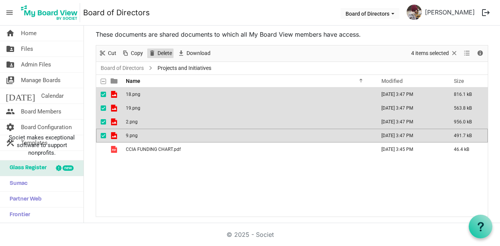
click at [162, 53] on span "Delete" at bounding box center [165, 53] width 16 height 10
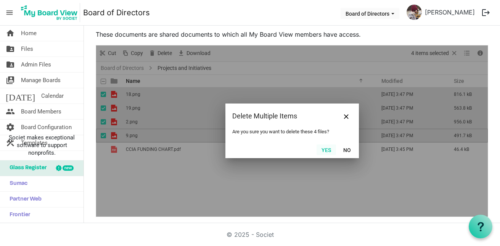
click at [317, 150] on button "Yes" at bounding box center [326, 149] width 19 height 11
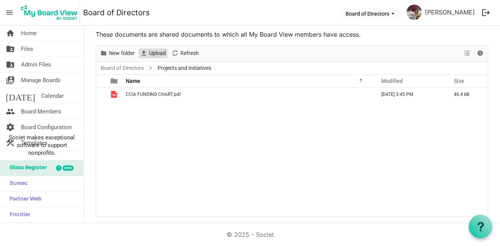
click at [158, 55] on span "Upload" at bounding box center [157, 53] width 18 height 10
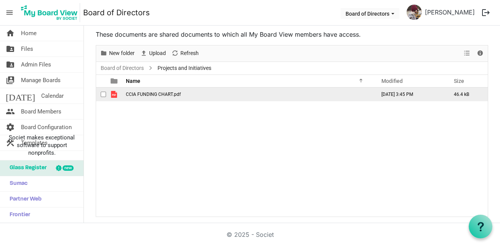
click at [156, 94] on span "CCIA FUNDING CHART.pdf" at bounding box center [153, 94] width 55 height 5
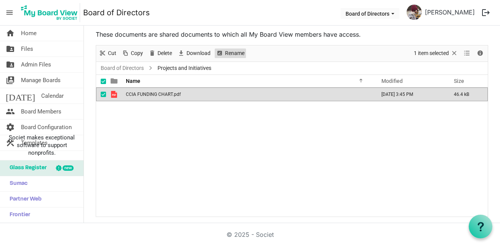
click at [240, 57] on span "Rename" at bounding box center [234, 53] width 21 height 10
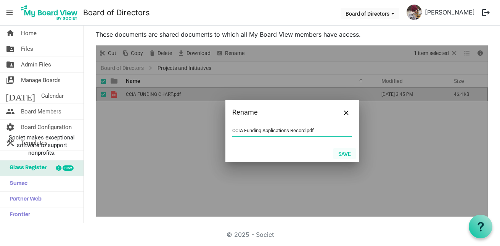
type input "CCIA Funding Applications Record.pdf"
click at [345, 151] on button "Save" at bounding box center [344, 153] width 23 height 11
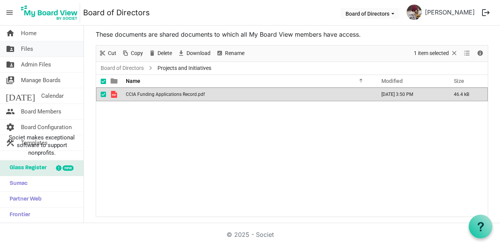
click at [38, 51] on link "folder_shared Files" at bounding box center [42, 48] width 84 height 15
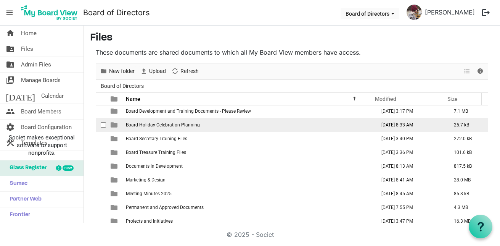
scroll to position [22, 0]
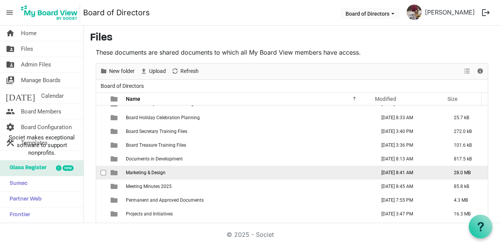
click at [159, 170] on span "Marketing & Design" at bounding box center [146, 172] width 40 height 5
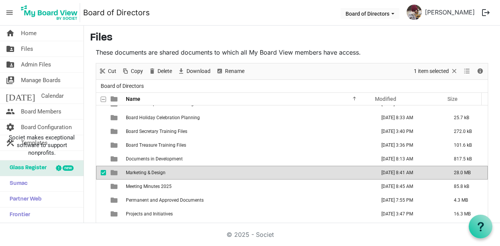
click at [159, 170] on span "Marketing & Design" at bounding box center [146, 172] width 40 height 5
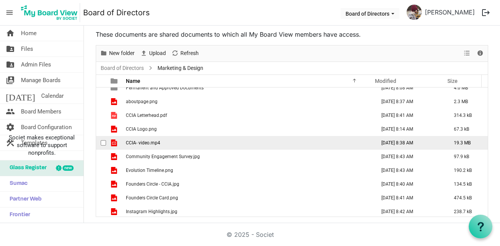
scroll to position [0, 0]
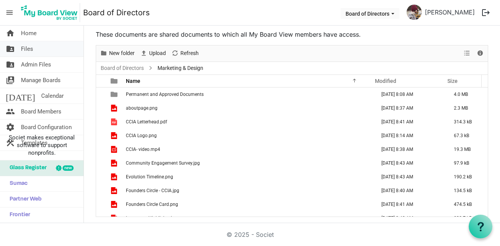
click at [35, 52] on link "folder_shared Files" at bounding box center [42, 48] width 84 height 15
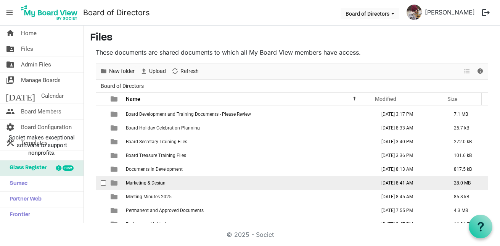
scroll to position [22, 0]
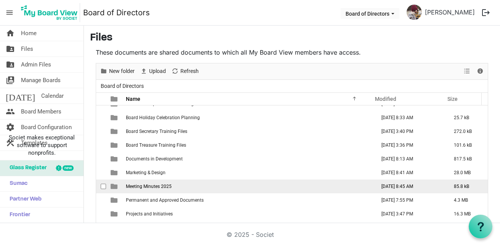
click at [204, 184] on td "Meeting Minutes 2025" at bounding box center [249, 186] width 250 height 14
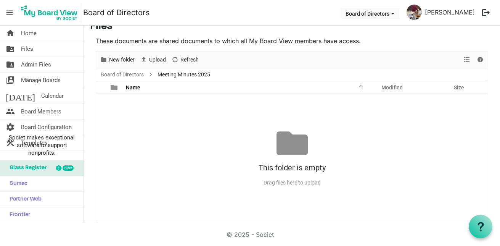
scroll to position [0, 0]
click at [32, 52] on span "Files" at bounding box center [27, 48] width 12 height 15
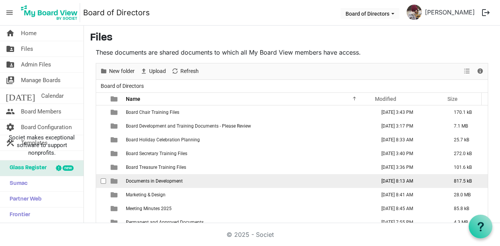
click at [192, 176] on td "Documents in Development" at bounding box center [249, 181] width 250 height 14
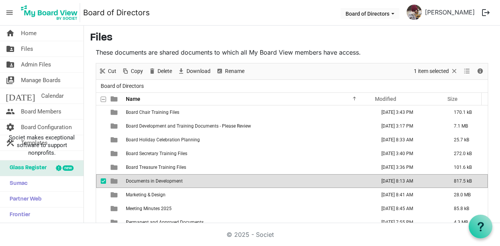
click at [191, 176] on td "Documents in Development" at bounding box center [249, 181] width 250 height 14
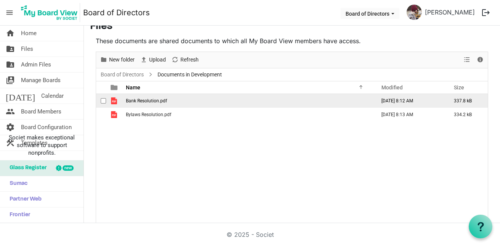
click at [141, 101] on span "Bank Resolution.pdf" at bounding box center [146, 100] width 41 height 5
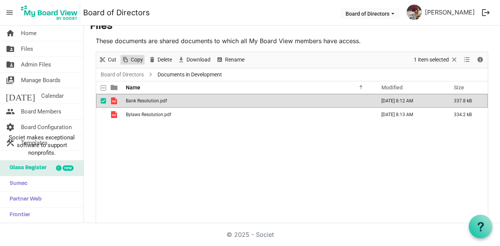
click at [132, 61] on span "Copy" at bounding box center [137, 60] width 14 height 10
click at [109, 61] on span "Cut" at bounding box center [112, 60] width 10 height 10
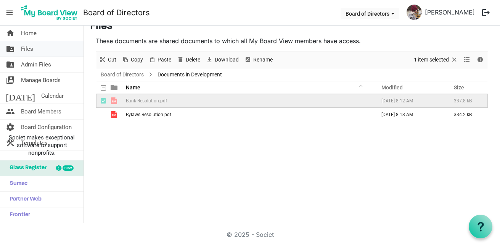
click at [51, 49] on link "folder_shared Files" at bounding box center [42, 48] width 84 height 15
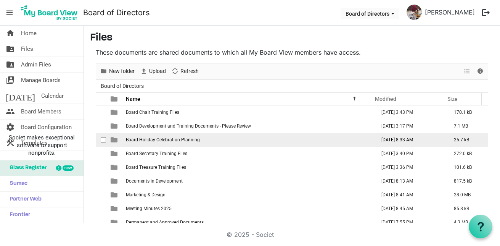
scroll to position [22, 0]
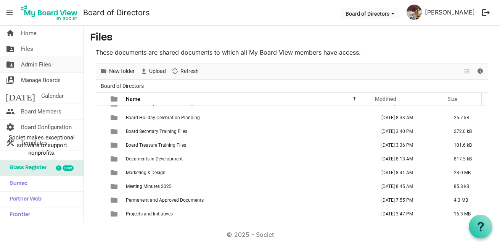
click at [45, 63] on span "Admin Files" at bounding box center [36, 64] width 30 height 15
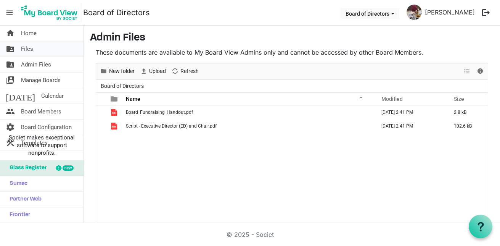
click at [45, 54] on link "folder_shared Files" at bounding box center [42, 48] width 84 height 15
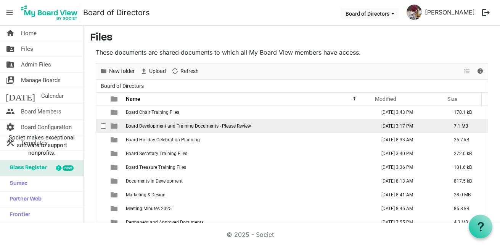
click at [163, 124] on span "Board Development and Training Documents - Please Review" at bounding box center [188, 125] width 125 height 5
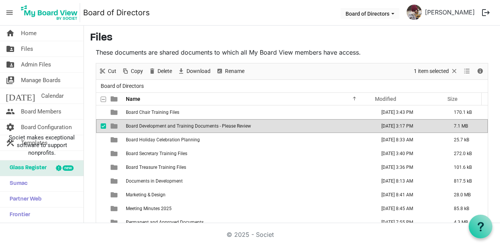
click at [163, 124] on span "Board Development and Training Documents - Please Review" at bounding box center [188, 125] width 125 height 5
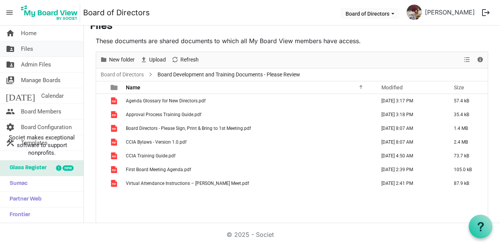
click at [40, 51] on link "folder_shared Files" at bounding box center [42, 48] width 84 height 15
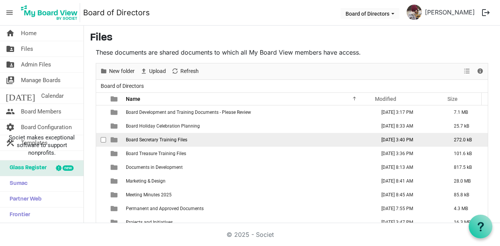
scroll to position [22, 0]
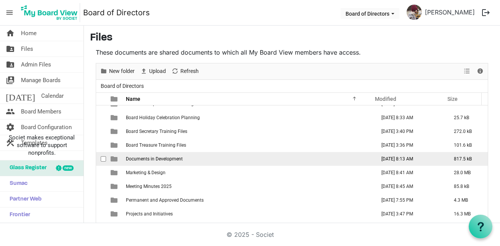
click at [182, 157] on td "Documents in Development" at bounding box center [249, 159] width 250 height 14
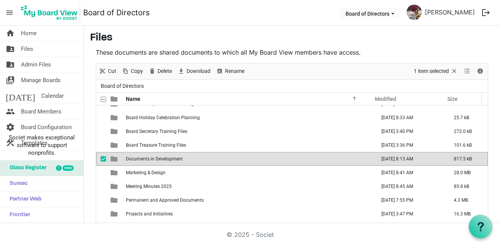
click at [182, 157] on td "Documents in Development" at bounding box center [249, 159] width 250 height 14
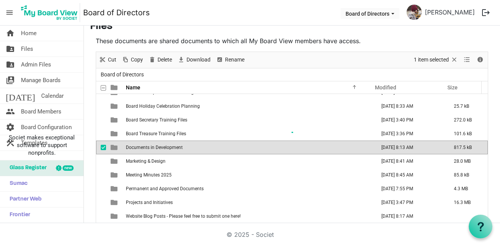
scroll to position [0, 0]
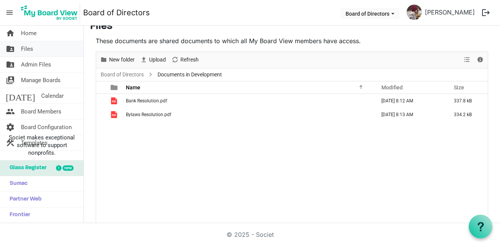
click at [24, 47] on span "Files" at bounding box center [27, 48] width 12 height 15
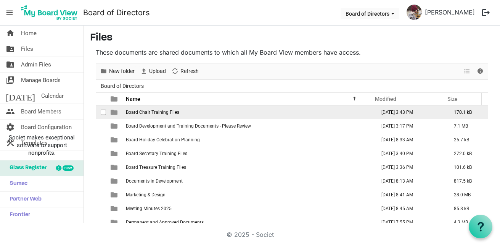
click at [179, 110] on td "Board Chair Training Files" at bounding box center [249, 112] width 250 height 14
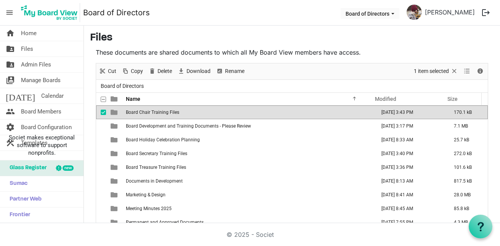
click at [179, 110] on td "Board Chair Training Files" at bounding box center [249, 112] width 250 height 14
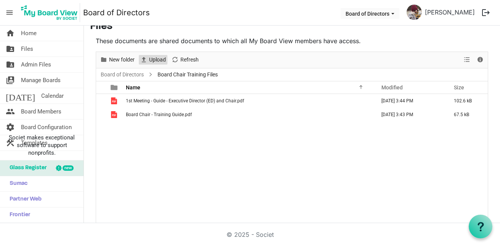
click at [158, 58] on span "Upload" at bounding box center [157, 60] width 18 height 10
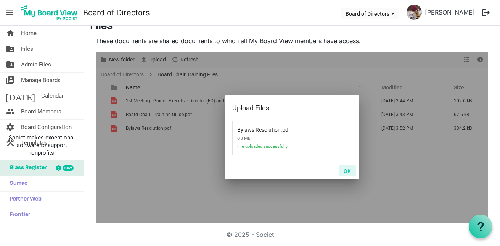
click at [347, 169] on button "OK" at bounding box center [347, 170] width 17 height 11
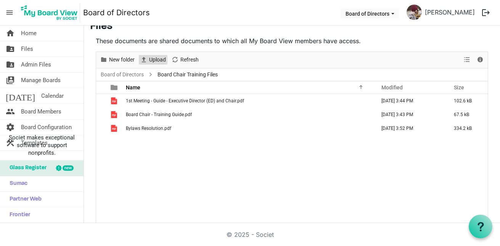
click at [157, 61] on span "Upload" at bounding box center [157, 60] width 18 height 10
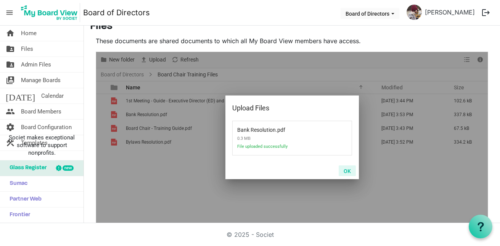
click at [343, 172] on button "OK" at bounding box center [347, 170] width 17 height 11
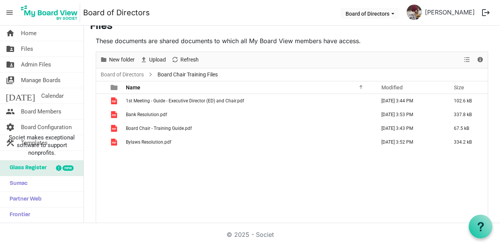
click at [170, 75] on span "Board Chair Training Files" at bounding box center [187, 75] width 63 height 10
click at [55, 55] on link "folder_shared Files" at bounding box center [42, 48] width 84 height 15
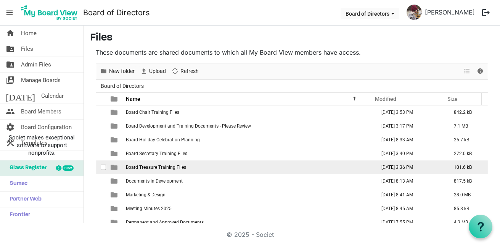
click at [217, 164] on td "Board Treasure Training Files" at bounding box center [249, 167] width 250 height 14
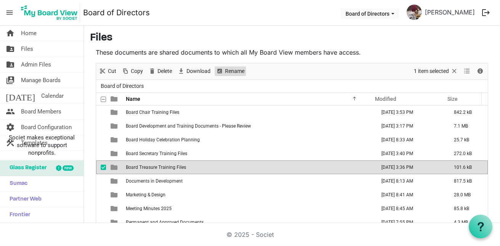
click at [225, 72] on span "Rename" at bounding box center [234, 71] width 21 height 10
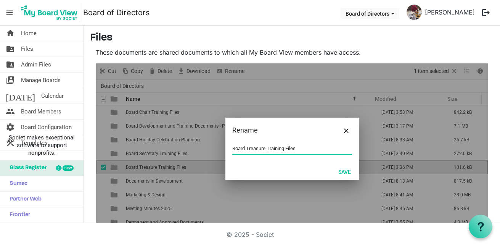
click at [244, 147] on input "Board Treasure Training Files" at bounding box center [292, 148] width 120 height 11
click at [258, 149] on input "Board Treasure Training Files" at bounding box center [292, 148] width 120 height 11
click at [340, 172] on button "Save" at bounding box center [344, 171] width 23 height 11
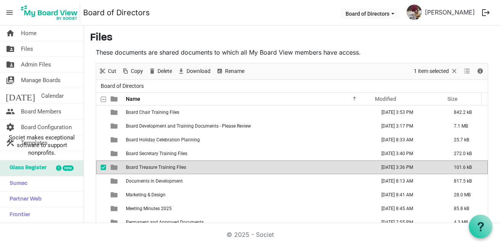
click at [215, 167] on td "Board Treasure Training Files" at bounding box center [249, 167] width 250 height 14
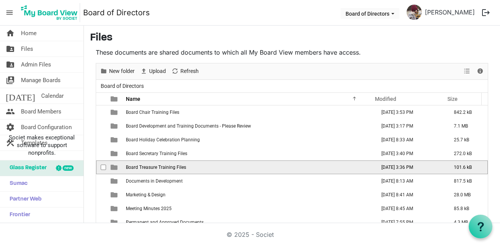
click at [215, 167] on td "Board Treasure Training Files" at bounding box center [249, 167] width 250 height 14
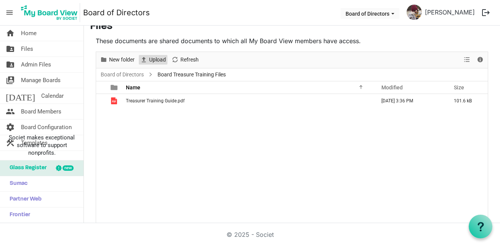
click at [158, 61] on span "Upload" at bounding box center [157, 60] width 18 height 10
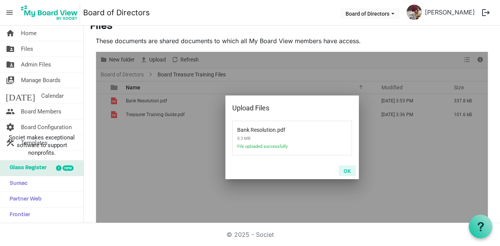
click at [347, 170] on button "OK" at bounding box center [347, 170] width 17 height 11
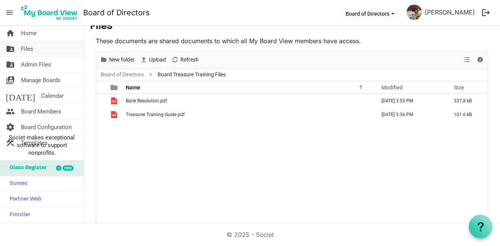
click at [44, 53] on link "folder_shared Files" at bounding box center [42, 48] width 84 height 15
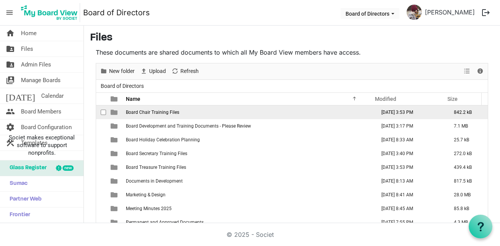
click at [154, 111] on span "Board Chair Training Files" at bounding box center [152, 112] width 53 height 5
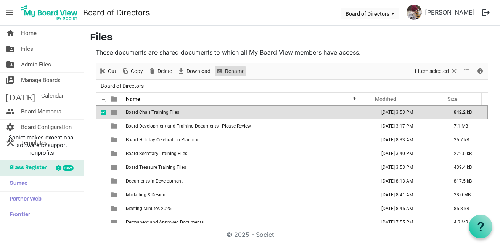
click at [228, 72] on span "Rename" at bounding box center [234, 71] width 21 height 10
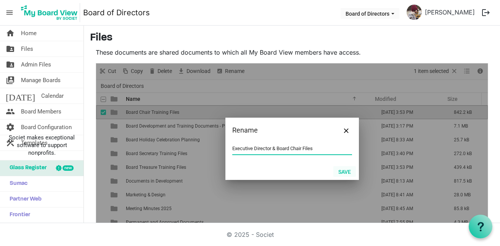
type input "Executive Director & Board Chair Files"
click at [337, 170] on button "Save" at bounding box center [344, 171] width 23 height 11
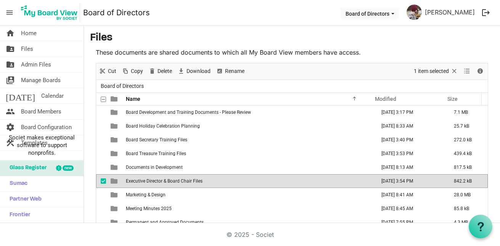
click at [221, 182] on td "Executive Director & Board Chair Files" at bounding box center [249, 181] width 250 height 14
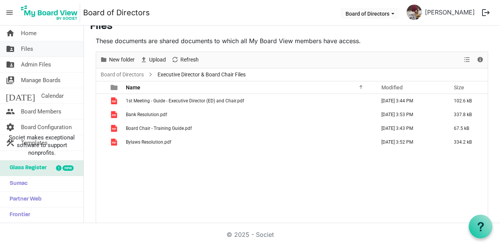
click at [40, 47] on link "folder_shared Files" at bounding box center [42, 48] width 84 height 15
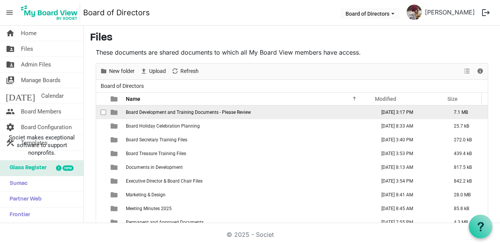
click at [202, 112] on span "Board Development and Training Documents - Please Review" at bounding box center [188, 112] width 125 height 5
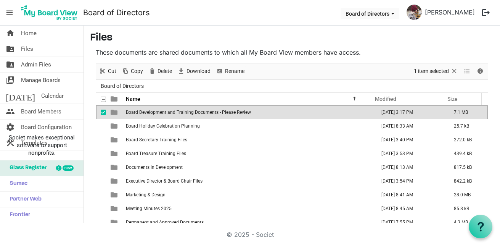
click at [202, 112] on span "Board Development and Training Documents - Please Review" at bounding box center [188, 112] width 125 height 5
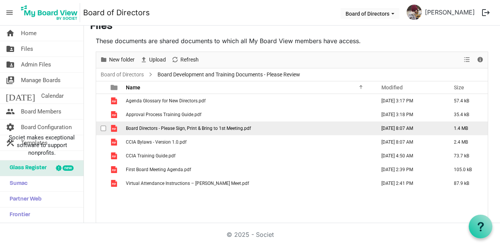
click at [235, 126] on span "Board Directors - Please Sign, Print & Bring to 1st Meeting.pdf" at bounding box center [188, 128] width 125 height 5
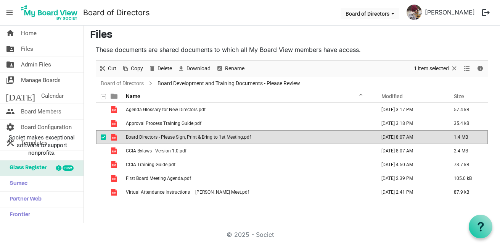
scroll to position [0, 0]
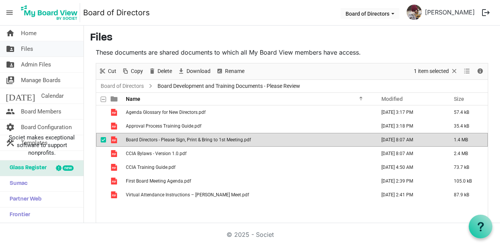
click at [24, 52] on span "Files" at bounding box center [27, 48] width 12 height 15
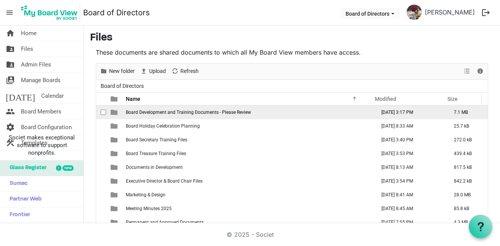
click at [222, 111] on span "Board Development and Training Documents - Please Review" at bounding box center [188, 112] width 125 height 5
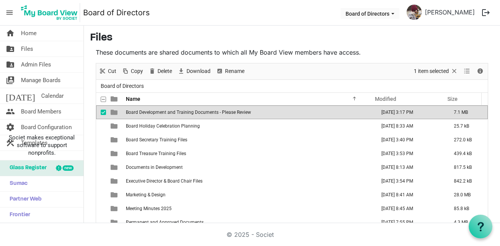
click at [222, 112] on span "Board Development and Training Documents - Please Review" at bounding box center [188, 112] width 125 height 5
